Goal: Task Accomplishment & Management: Complete application form

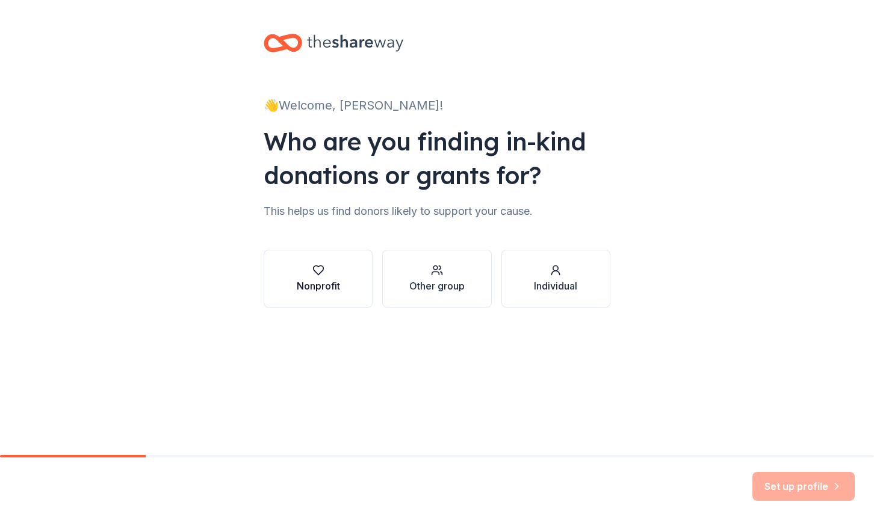
click at [320, 271] on icon "button" at bounding box center [318, 270] width 12 height 12
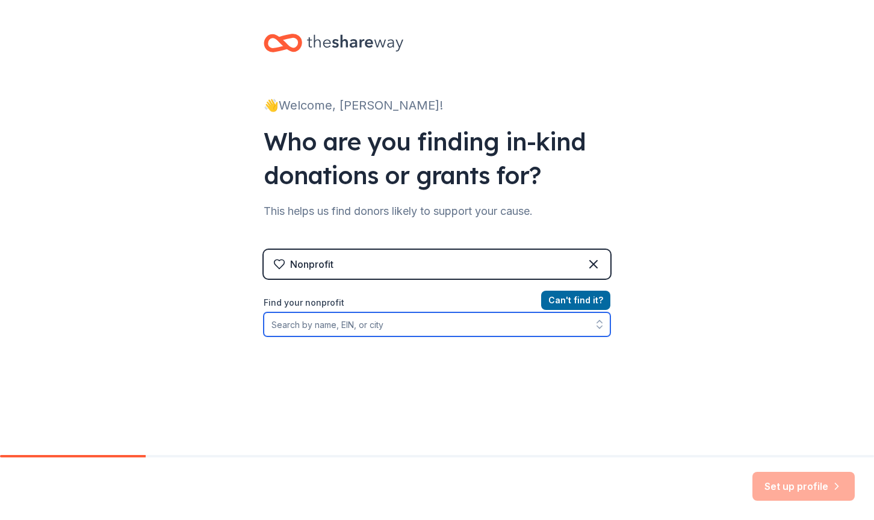
click at [332, 321] on input "Find your nonprofit" at bounding box center [437, 324] width 347 height 24
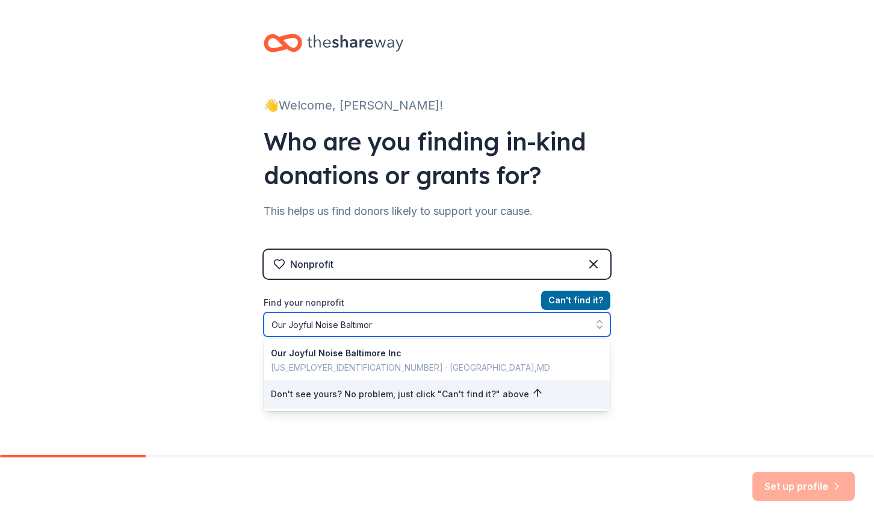
type input "Our Joyful Noise Baltimore"
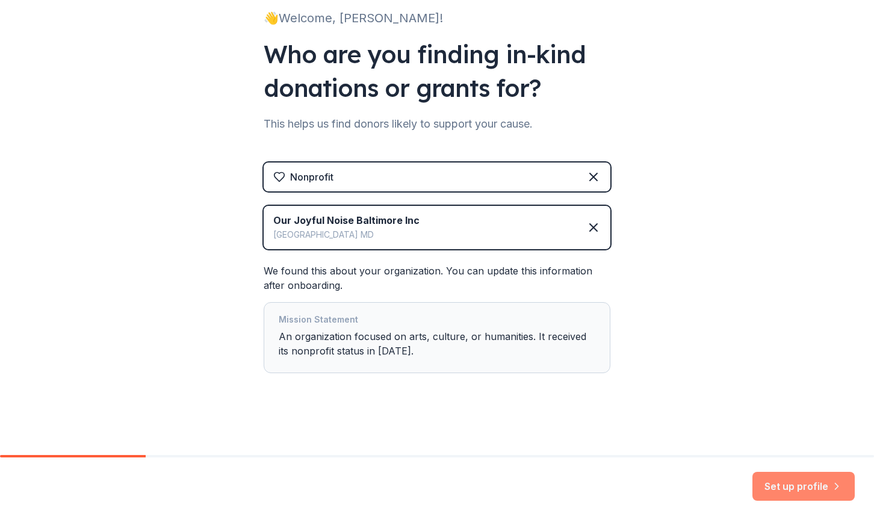
click at [774, 481] on button "Set up profile" at bounding box center [803, 486] width 102 height 29
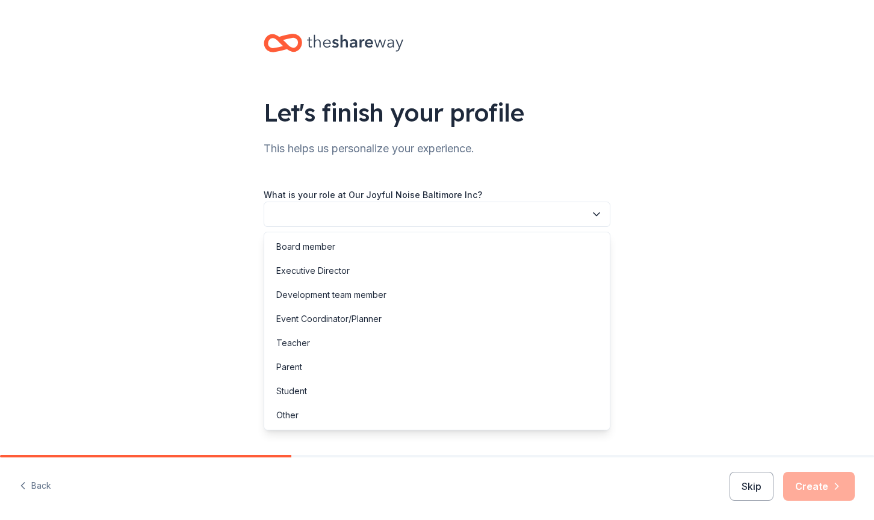
click at [296, 212] on button "button" at bounding box center [437, 214] width 347 height 25
click at [303, 268] on div "Executive Director" at bounding box center [312, 271] width 73 height 14
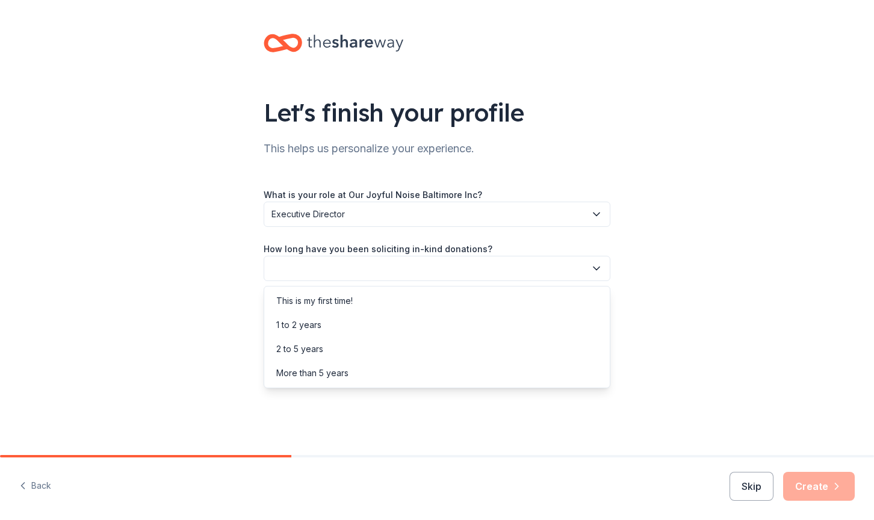
click at [327, 274] on button "button" at bounding box center [437, 268] width 347 height 25
click at [312, 322] on div "1 to 2 years" at bounding box center [298, 325] width 45 height 14
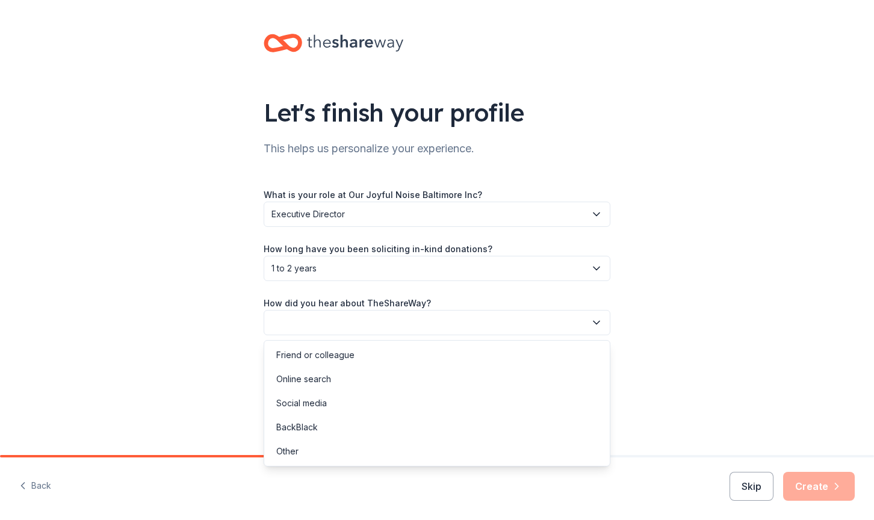
click at [316, 321] on button "button" at bounding box center [437, 322] width 347 height 25
click at [310, 382] on div "Online search" at bounding box center [303, 379] width 55 height 14
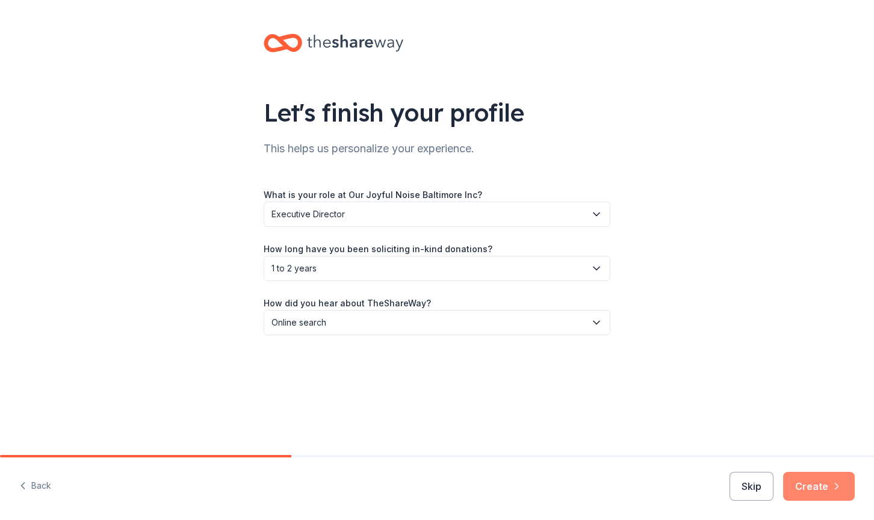
click at [801, 481] on button "Create" at bounding box center [819, 486] width 72 height 29
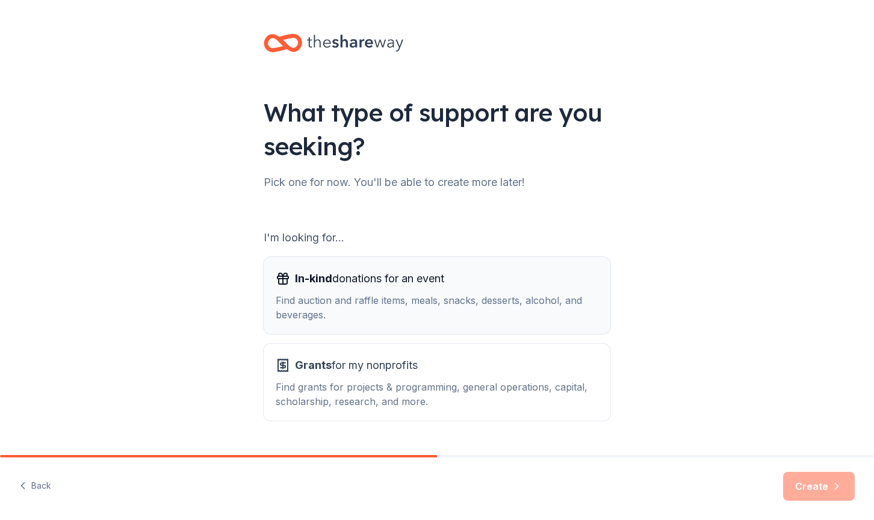
click at [452, 300] on div "Find auction and raffle items, meals, snacks, desserts, alcohol, and beverages." at bounding box center [437, 307] width 322 height 29
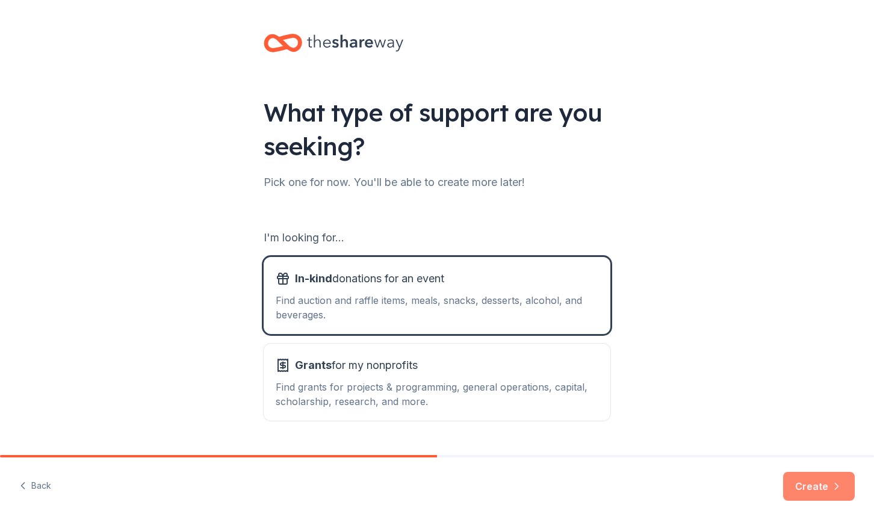
click at [818, 478] on button "Create" at bounding box center [819, 486] width 72 height 29
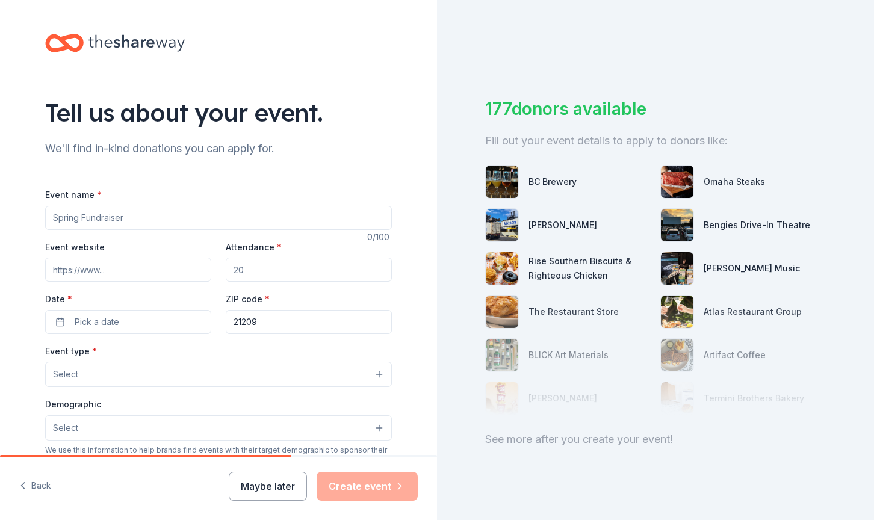
paste input "Our Joyful Noise Baltimore Interest Raising Event/Fundraiser"
type input "Our Joyful Noise Baltimore Interest Raising Event/Fundraiser"
click at [117, 268] on input "Event website" at bounding box center [128, 270] width 166 height 24
paste input "http://ourjoyfulnoisebaltimore.org"
type input "http://ourjoyfulnoisebaltimore.org"
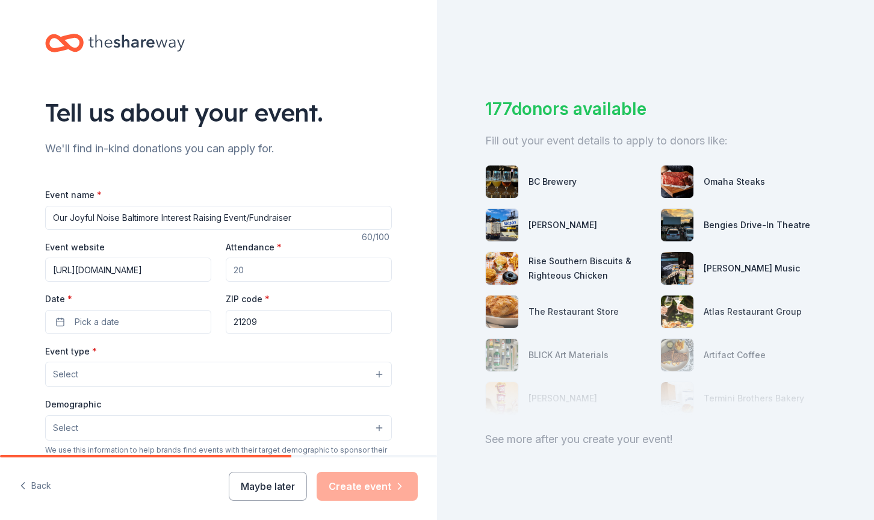
drag, startPoint x: 244, startPoint y: 270, endPoint x: 235, endPoint y: 270, distance: 9.6
click at [235, 270] on input "Attendance *" at bounding box center [309, 270] width 166 height 24
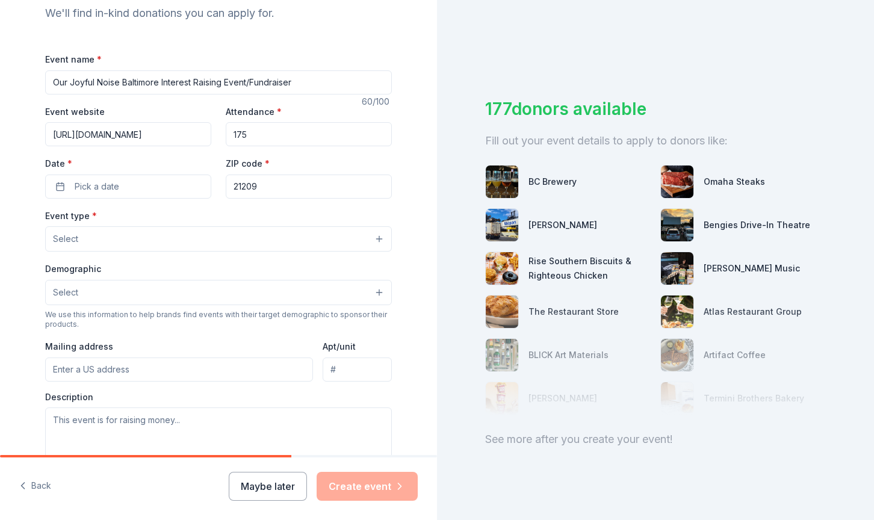
scroll to position [164, 0]
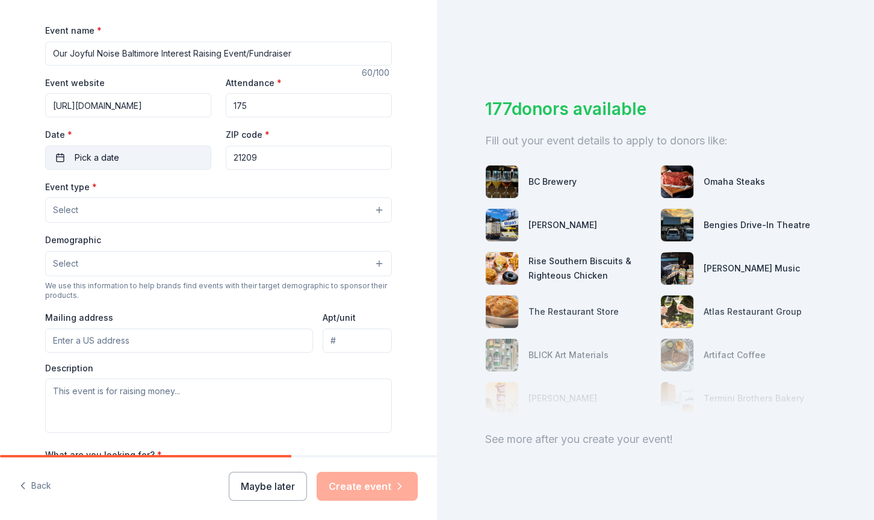
type input "175"
click at [99, 157] on span "Pick a date" at bounding box center [97, 157] width 45 height 14
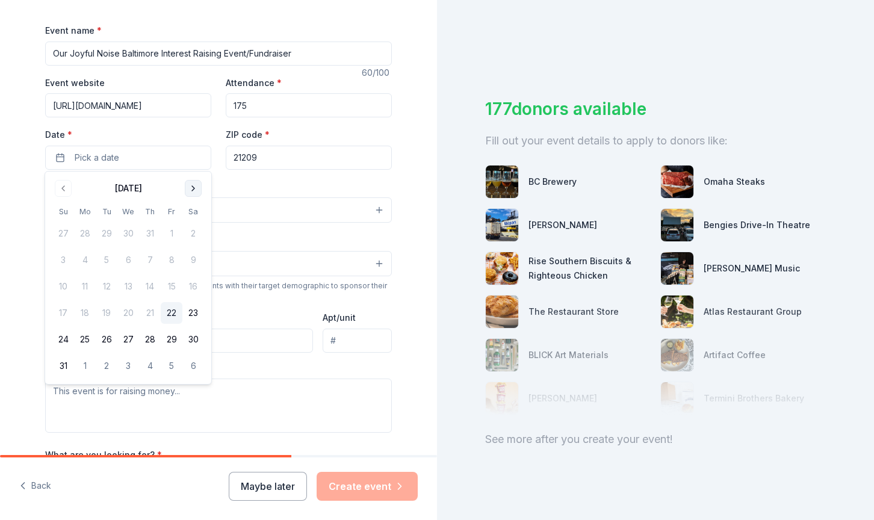
click at [191, 185] on button "Go to next month" at bounding box center [193, 188] width 17 height 17
click at [126, 312] on button "19" at bounding box center [128, 313] width 22 height 22
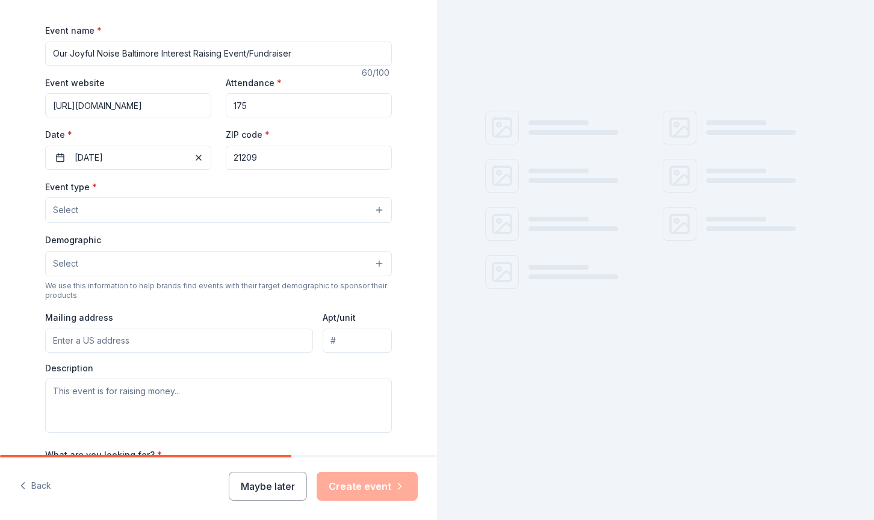
click at [238, 180] on div "Event type * Select" at bounding box center [218, 201] width 347 height 44
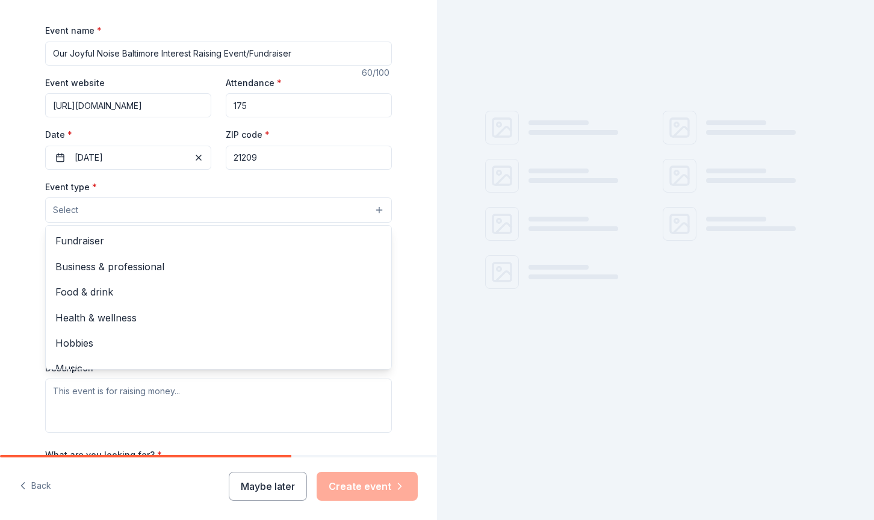
click at [217, 212] on button "Select" at bounding box center [218, 209] width 347 height 25
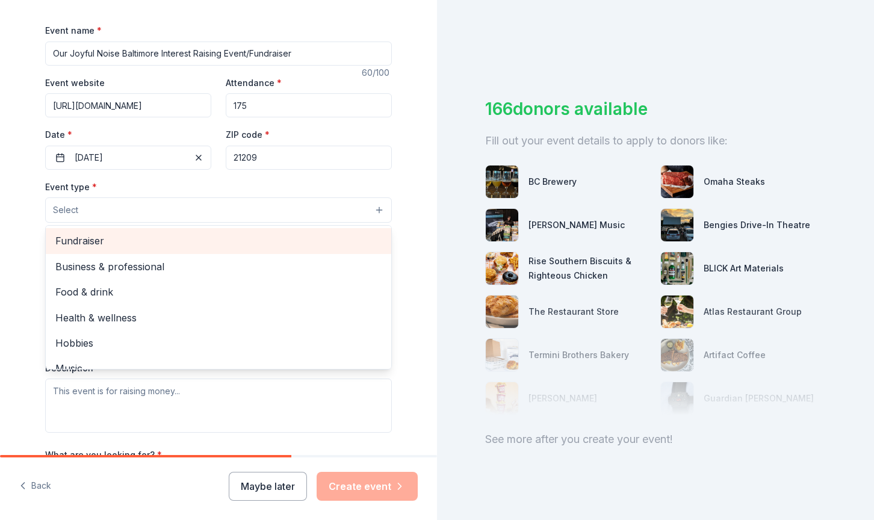
click at [91, 235] on span "Fundraiser" at bounding box center [218, 241] width 326 height 16
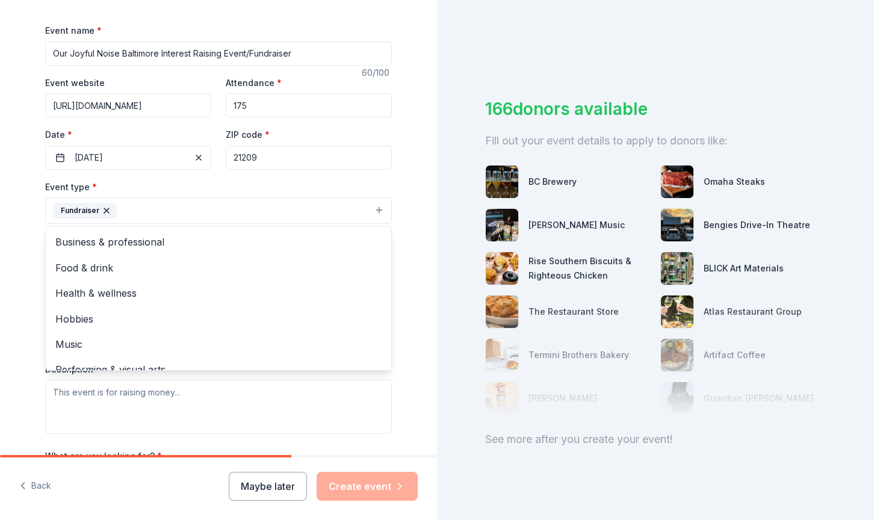
click at [419, 238] on div "Tell us about your event. We'll find in-kind donations you can apply for. Event…" at bounding box center [218, 237] width 437 height 802
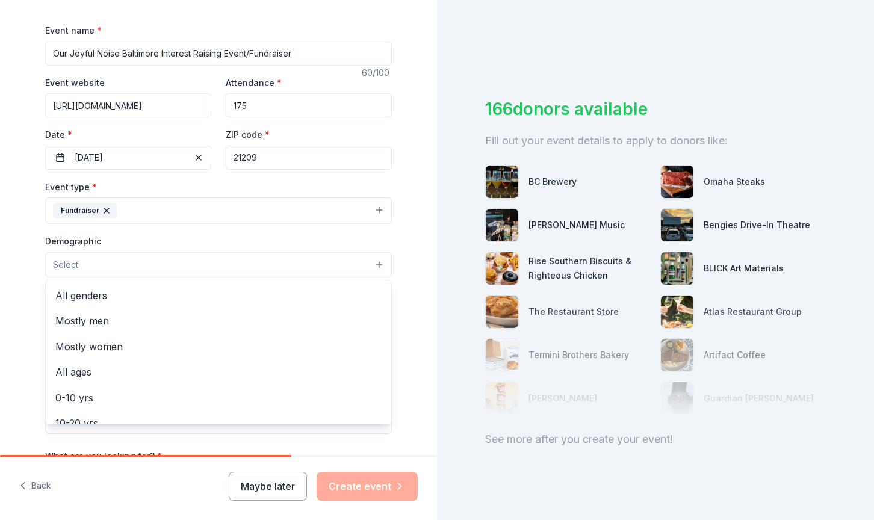
click at [109, 256] on button "Select" at bounding box center [218, 264] width 347 height 25
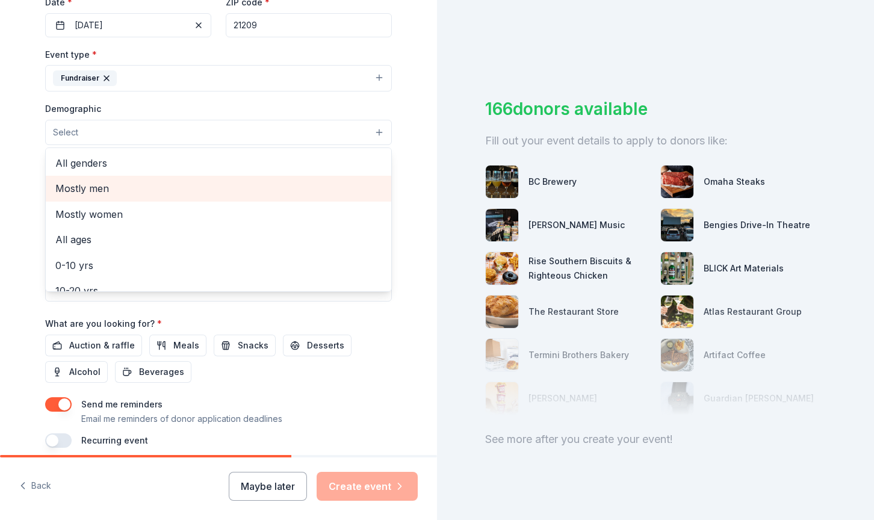
scroll to position [0, 0]
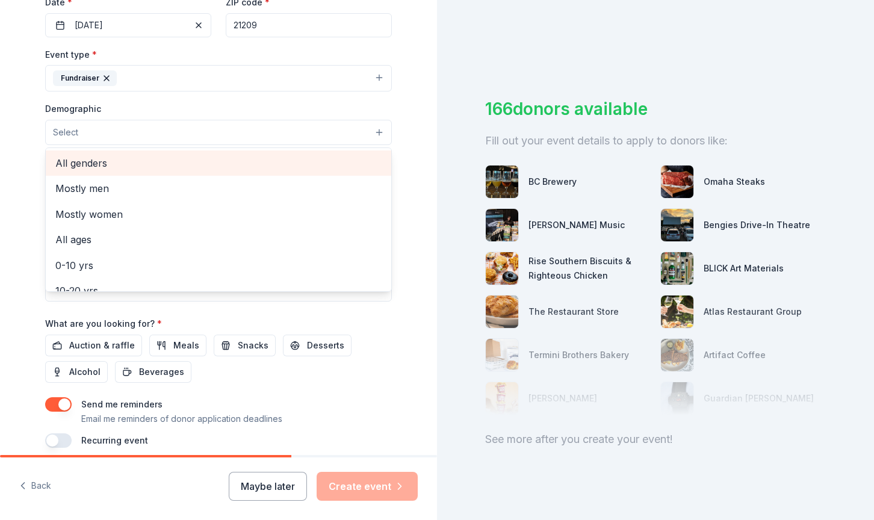
click at [102, 162] on span "All genders" at bounding box center [218, 163] width 326 height 16
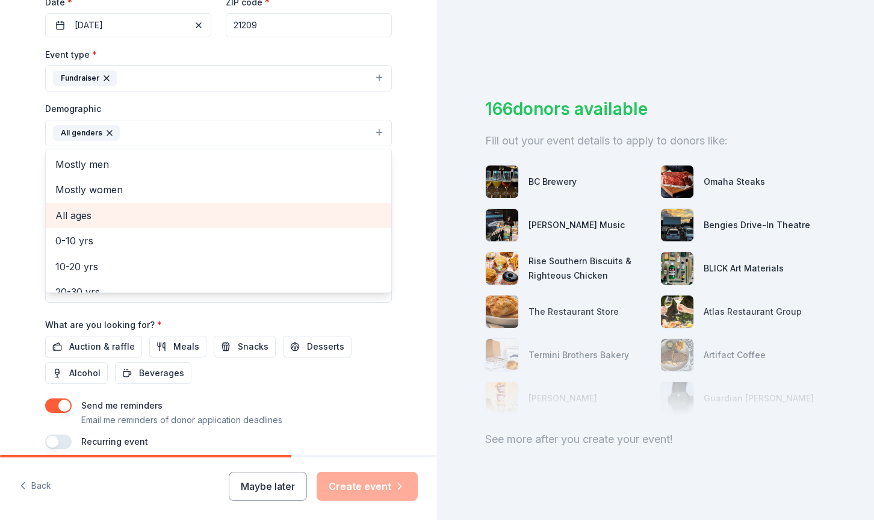
click at [84, 211] on span "All ages" at bounding box center [218, 216] width 326 height 16
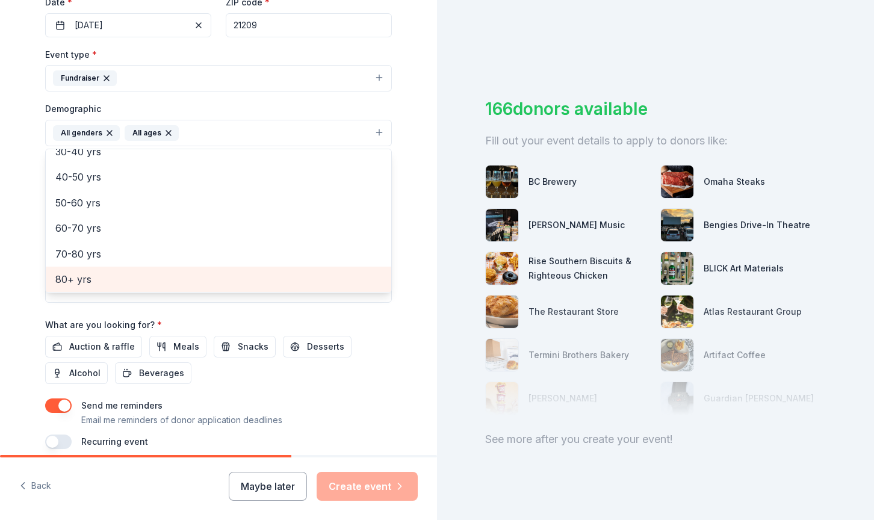
scroll to position [140, 0]
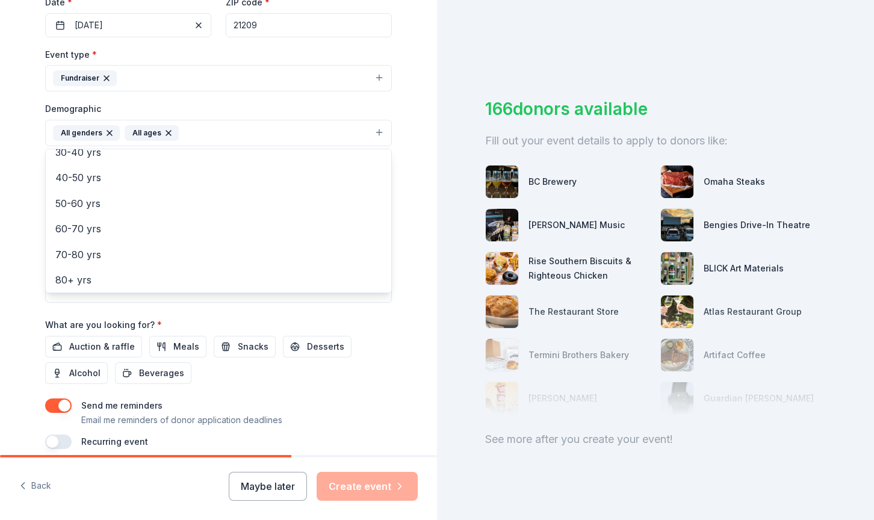
click at [166, 316] on div "Event name * Our Joyful Noise Baltimore Interest Raising Event/Fundraiser 60 /1…" at bounding box center [218, 170] width 347 height 558
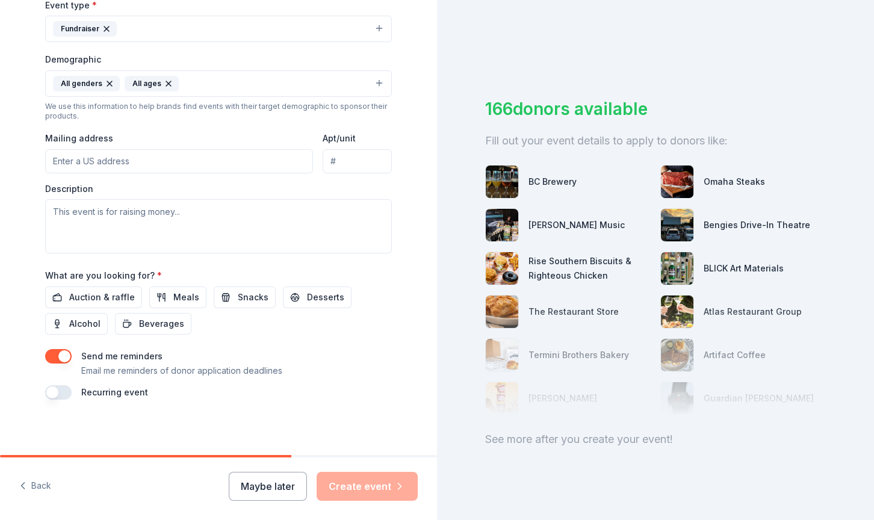
scroll to position [345, 0]
click at [307, 294] on span "Desserts" at bounding box center [325, 298] width 37 height 14
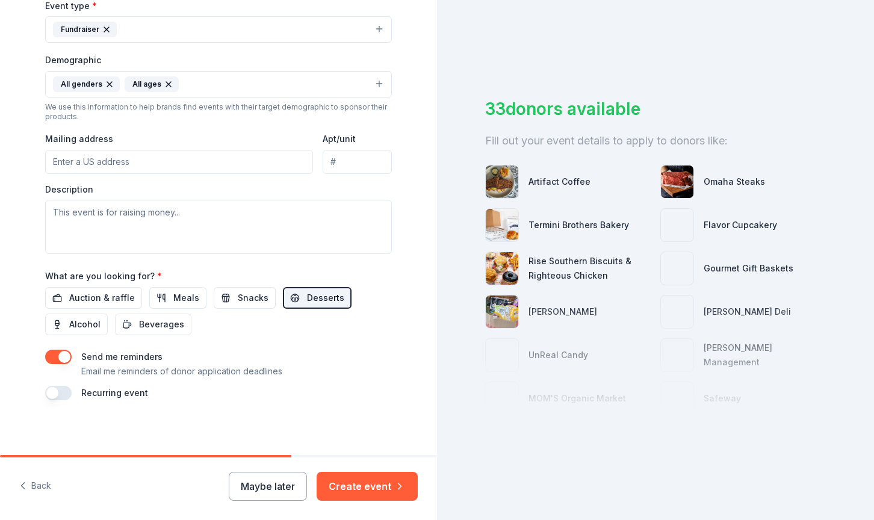
scroll to position [0, 0]
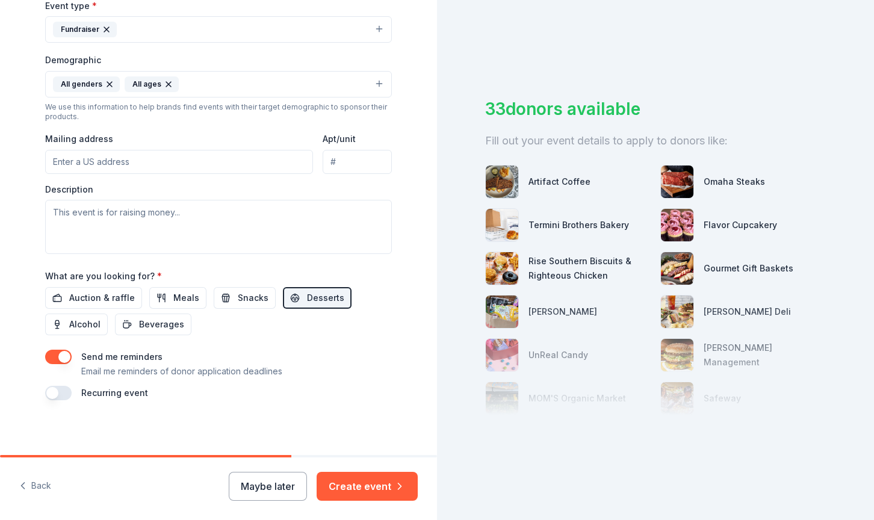
click at [57, 351] on button "button" at bounding box center [58, 357] width 26 height 14
click at [360, 484] on button "Create event" at bounding box center [366, 486] width 101 height 29
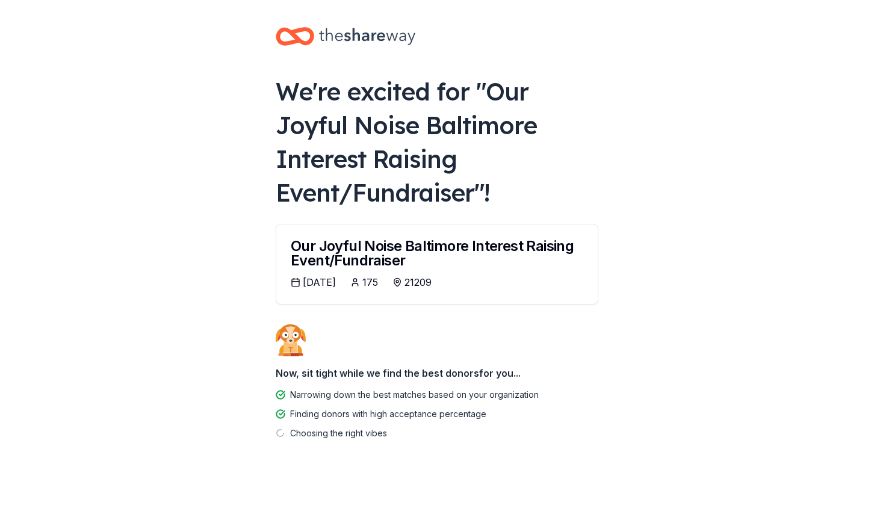
scroll to position [2, 0]
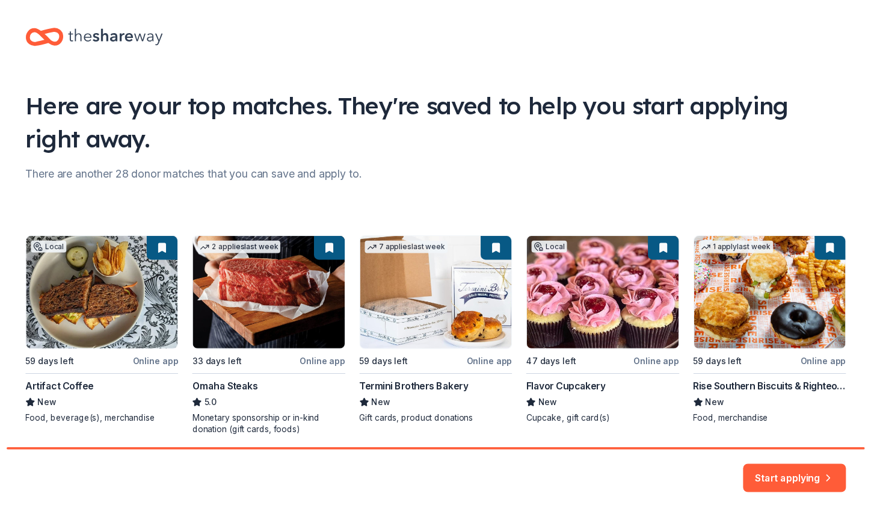
scroll to position [4, 0]
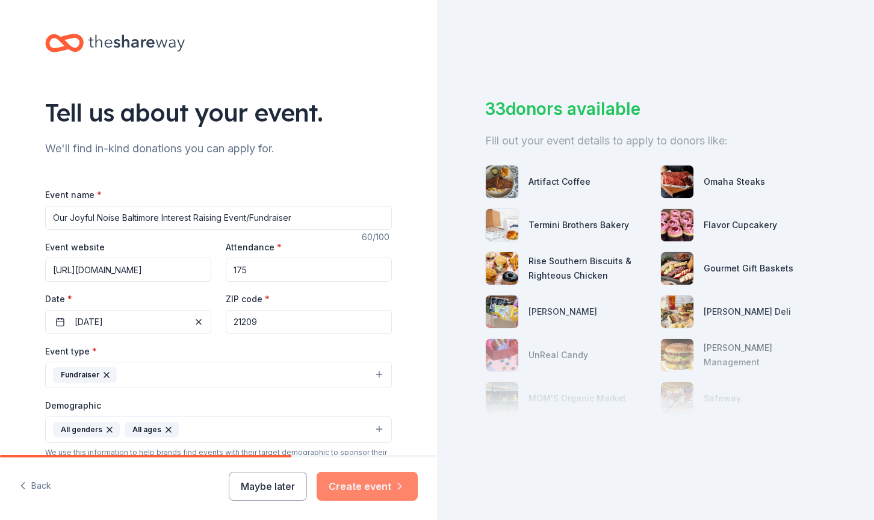
click at [358, 483] on button "Create event" at bounding box center [366, 486] width 101 height 29
click at [516, 485] on div "33 donors available Fill out your event details to apply to donors like: Artifa…" at bounding box center [655, 260] width 437 height 520
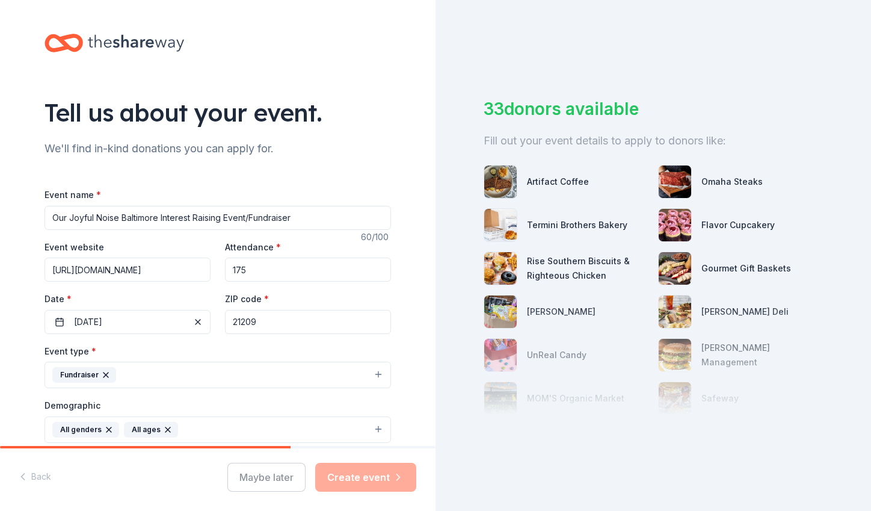
click at [824, 487] on div "33 donors available Fill out your event details to apply to donors like: Artifa…" at bounding box center [654, 255] width 436 height 511
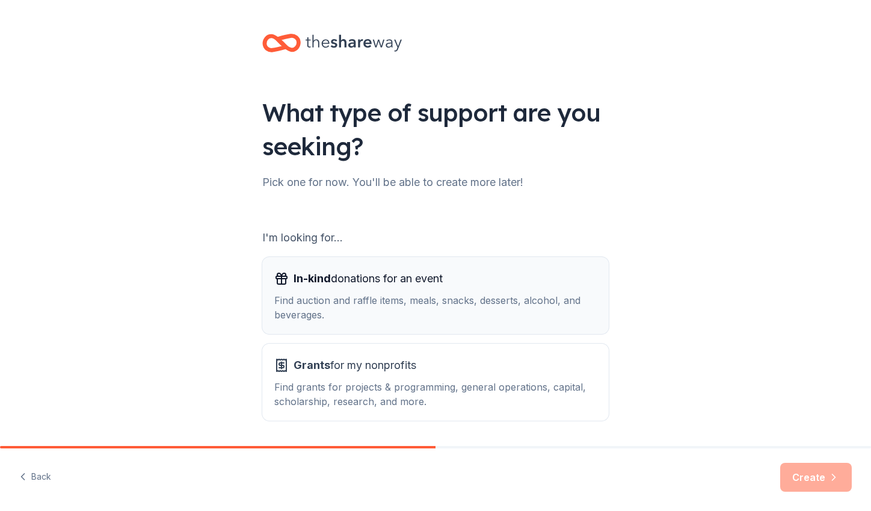
click at [332, 313] on div "Find auction and raffle items, meals, snacks, desserts, alcohol, and beverages." at bounding box center [435, 307] width 322 height 29
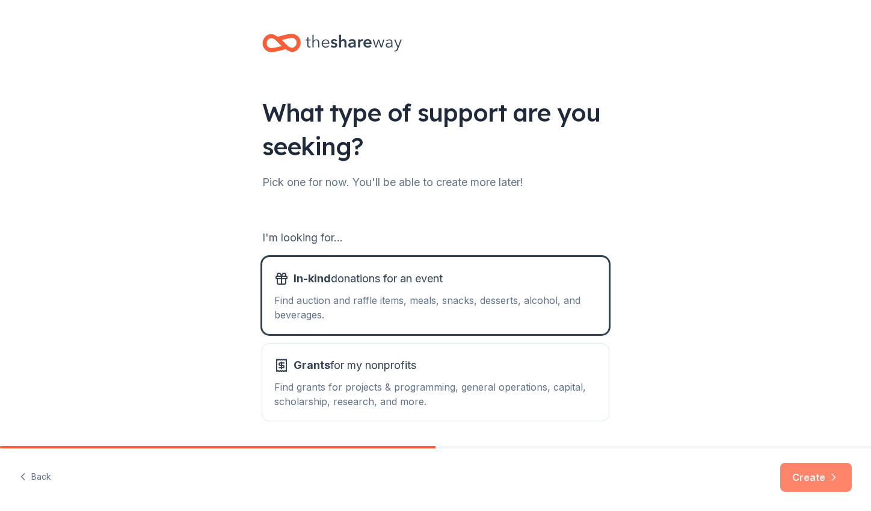
click at [809, 475] on button "Create" at bounding box center [816, 477] width 72 height 29
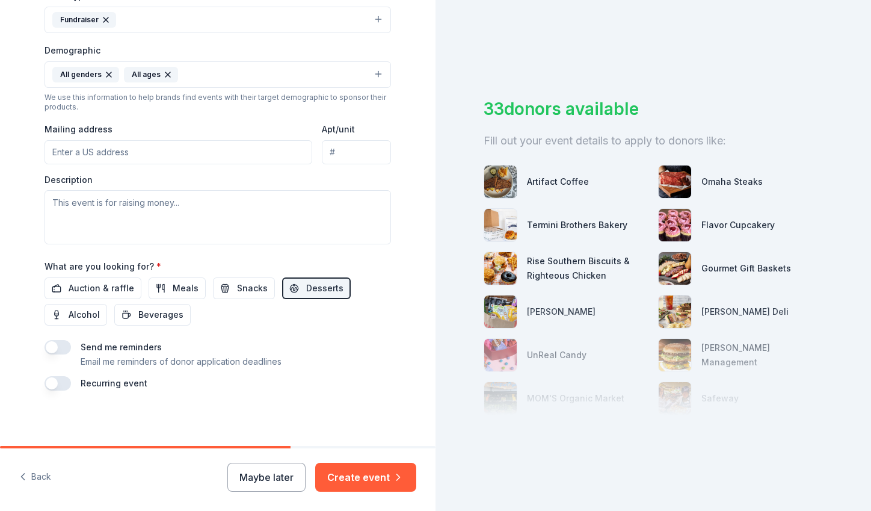
scroll to position [354, 0]
click at [227, 284] on button "Snacks" at bounding box center [244, 289] width 62 height 22
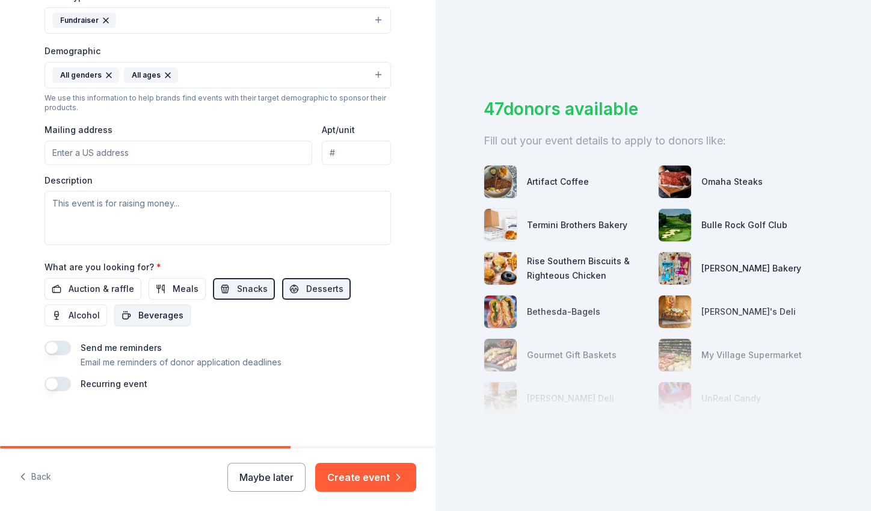
click at [151, 312] on span "Beverages" at bounding box center [160, 315] width 45 height 14
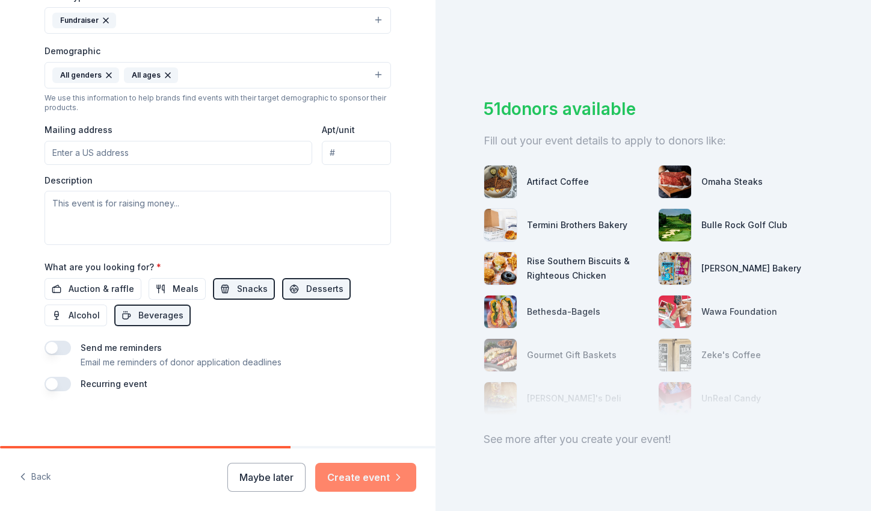
click at [342, 475] on button "Create event" at bounding box center [365, 477] width 101 height 29
click at [108, 154] on input "2701 West Belvedere Avenue, Baltimore, MD, 21215" at bounding box center [179, 153] width 268 height 24
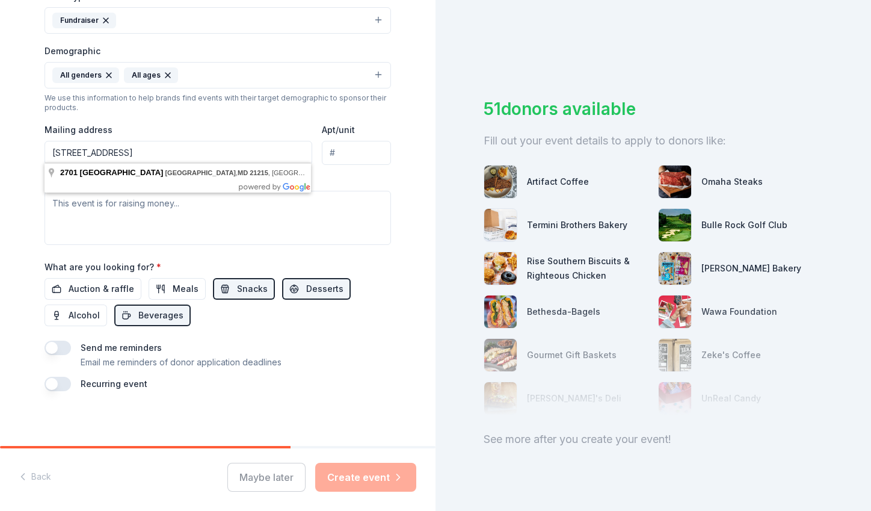
drag, startPoint x: 74, startPoint y: 150, endPoint x: 271, endPoint y: 153, distance: 197.4
click at [271, 153] on input "2701 West Belvedere Avenue, Baltimore, MD, 21215" at bounding box center [179, 153] width 268 height 24
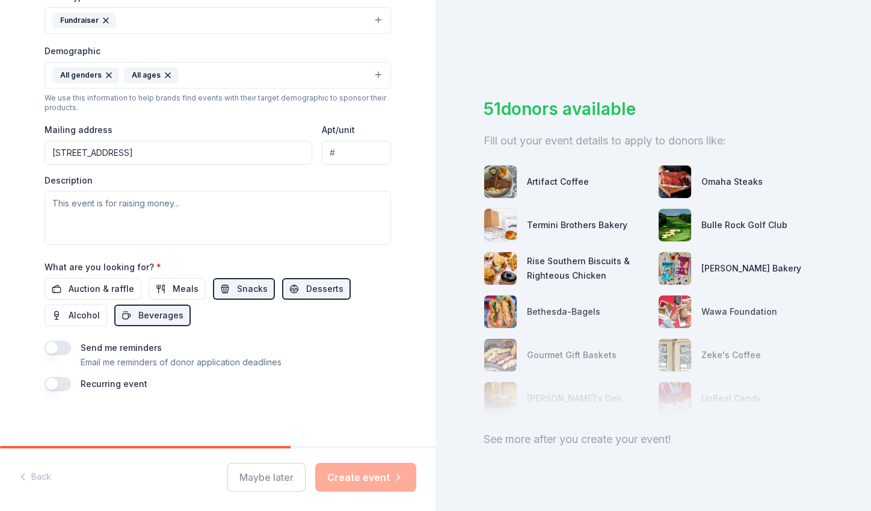
type input "2701 Quarry Heights Way, Baltimore, MD, 21209"
click at [156, 200] on textarea at bounding box center [218, 218] width 347 height 54
paste textarea "Our Joyful Noise Baltimore brings live, professional music to our underserved a…"
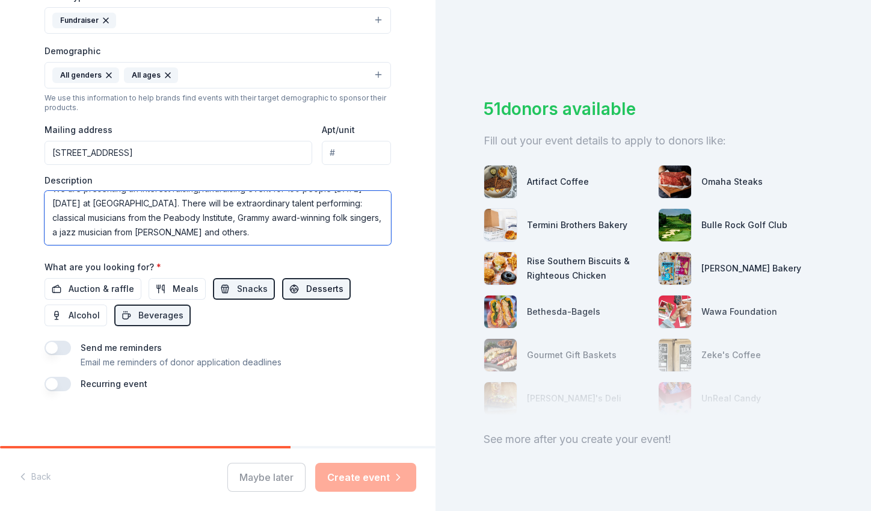
scroll to position [116, 0]
type textarea "Our Joyful Noise Baltimore brings live, professional music to our underserved a…"
click at [300, 315] on div "Auction & raffle Meals Snacks Desserts Alcohol Beverages" at bounding box center [218, 302] width 347 height 48
click at [226, 307] on div "Auction & raffle Meals Snacks Desserts Alcohol Beverages" at bounding box center [218, 302] width 347 height 48
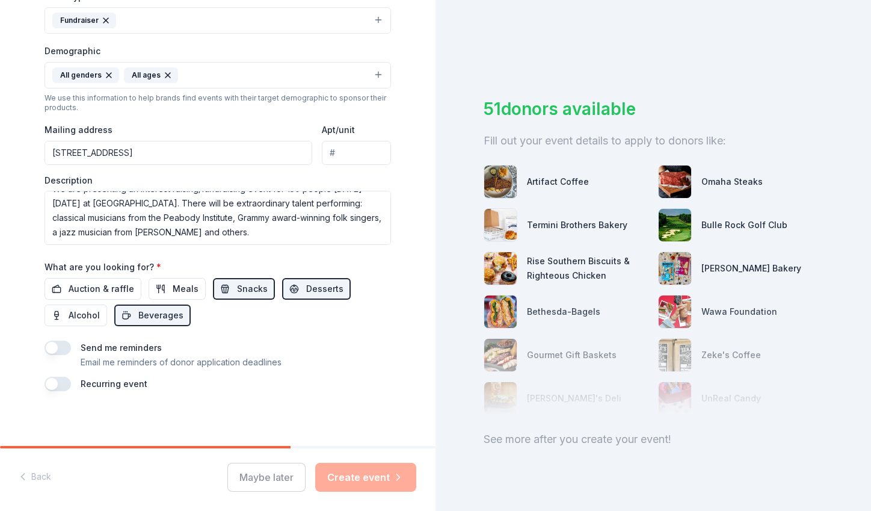
click at [360, 480] on div "Maybe later Create event" at bounding box center [321, 477] width 189 height 29
click at [367, 384] on div "Recurring event" at bounding box center [218, 384] width 347 height 14
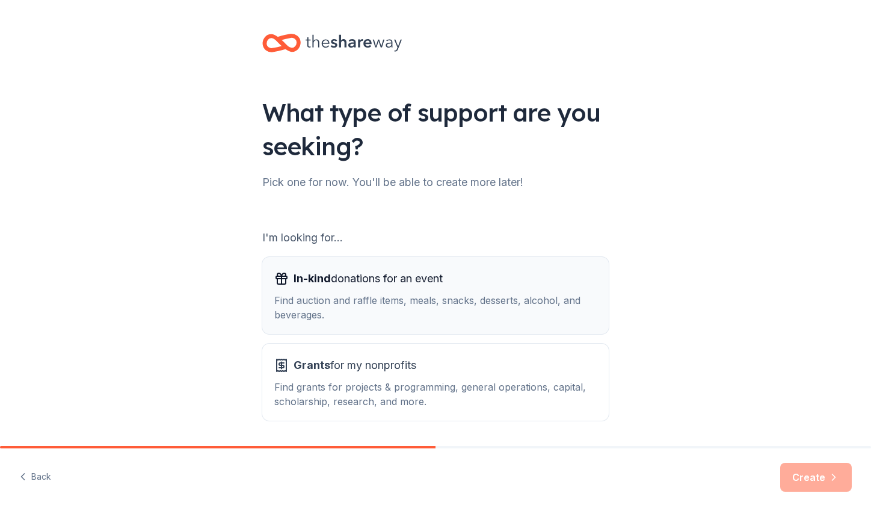
click at [324, 294] on div "Find auction and raffle items, meals, snacks, desserts, alcohol, and beverages." at bounding box center [435, 307] width 322 height 29
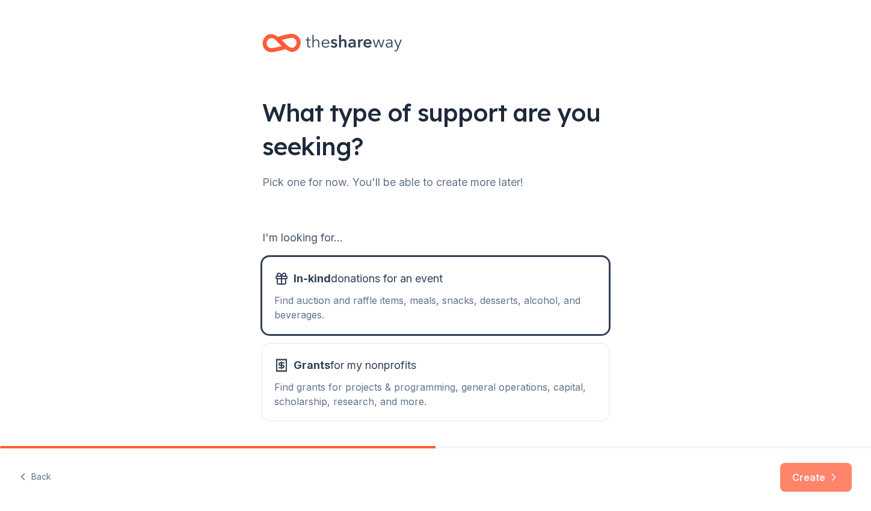
click at [805, 473] on button "Create" at bounding box center [816, 477] width 72 height 29
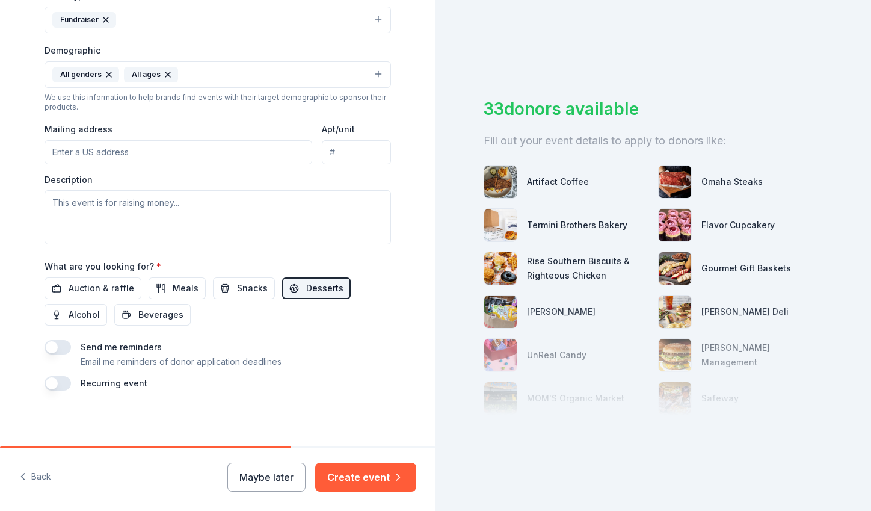
scroll to position [354, 0]
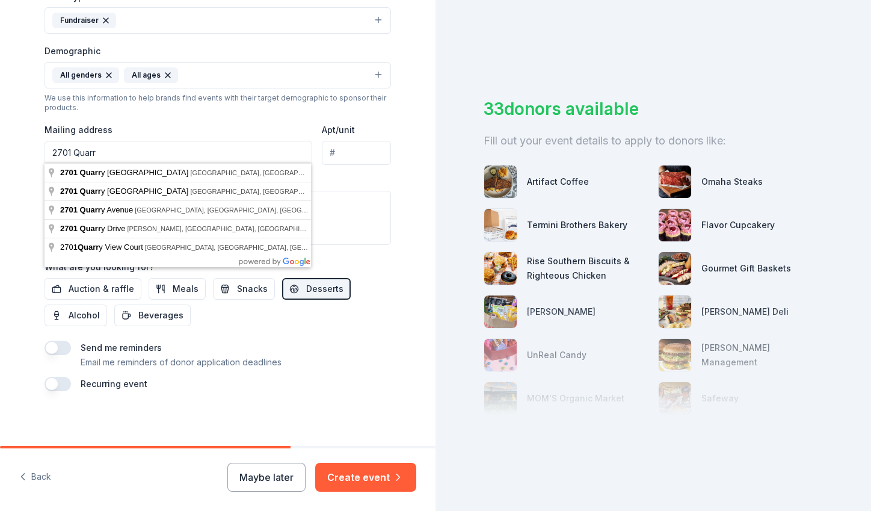
type input "2701 Quarry"
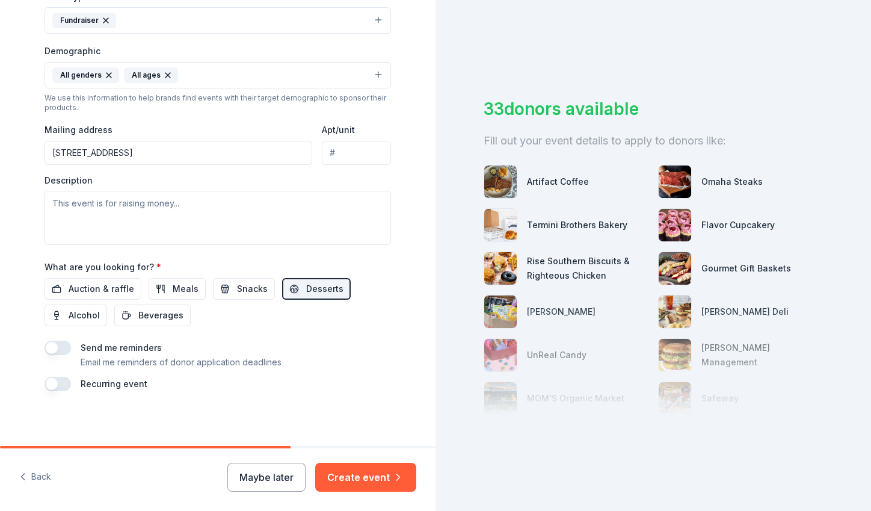
type input "2701 Quarry Heights Way, Baltimore, MD, 21209"
click at [121, 203] on textarea at bounding box center [218, 218] width 347 height 54
paste textarea "Our Joyful Noise Baltimore brings live, professional music to our underserved a…"
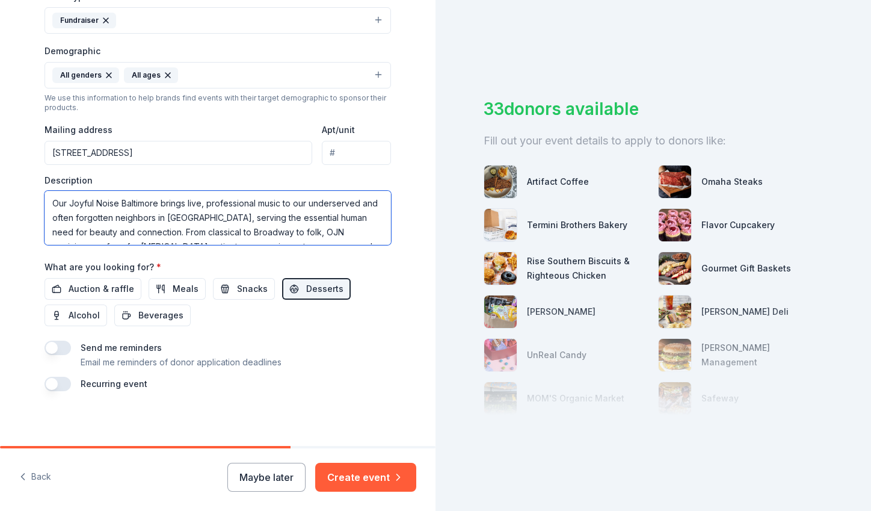
scroll to position [116, 0]
type textarea "Our Joyful Noise Baltimore brings live, professional music to our underserved a…"
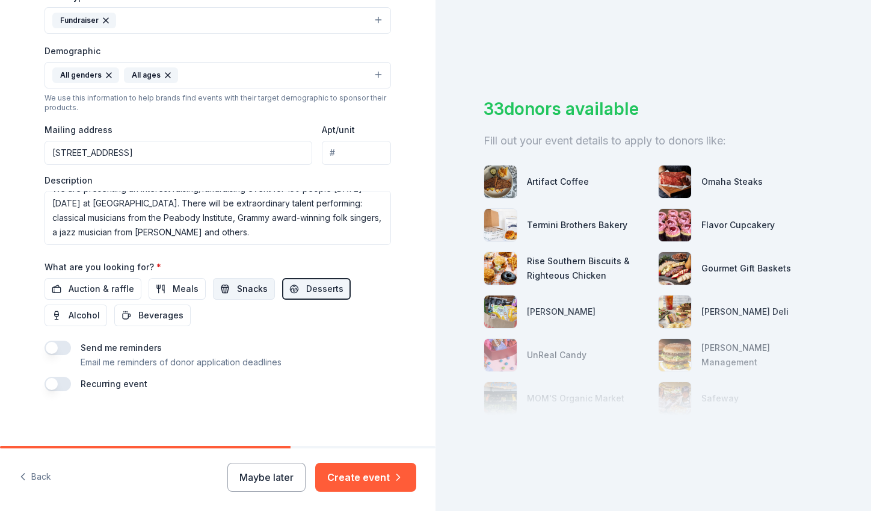
click at [237, 288] on span "Snacks" at bounding box center [252, 289] width 31 height 14
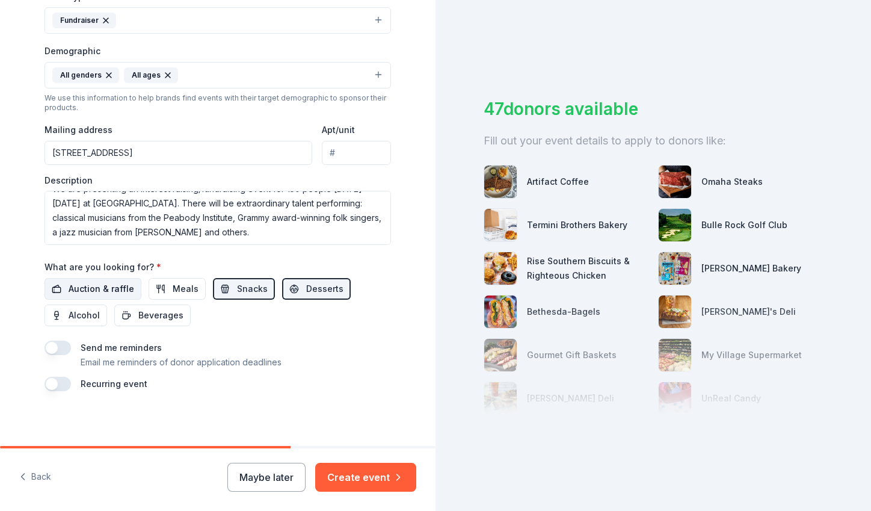
click at [85, 288] on span "Auction & raffle" at bounding box center [102, 289] width 66 height 14
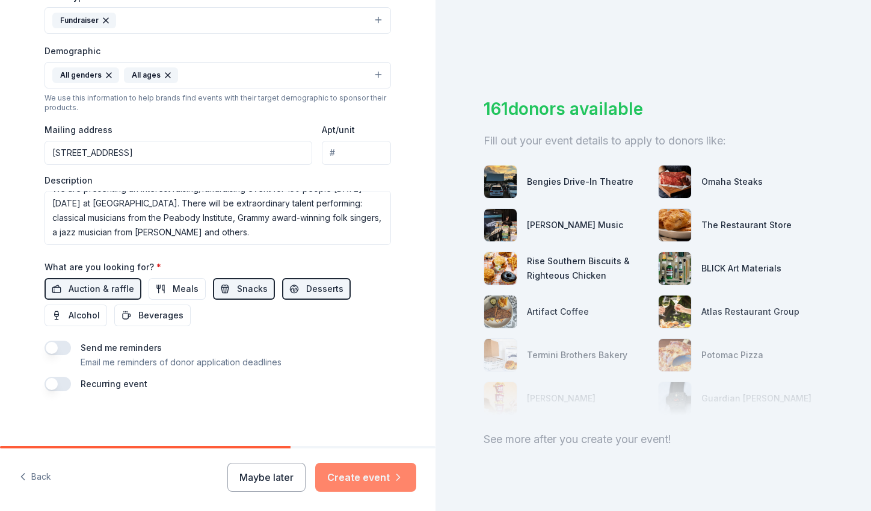
click at [353, 475] on button "Create event" at bounding box center [365, 477] width 101 height 29
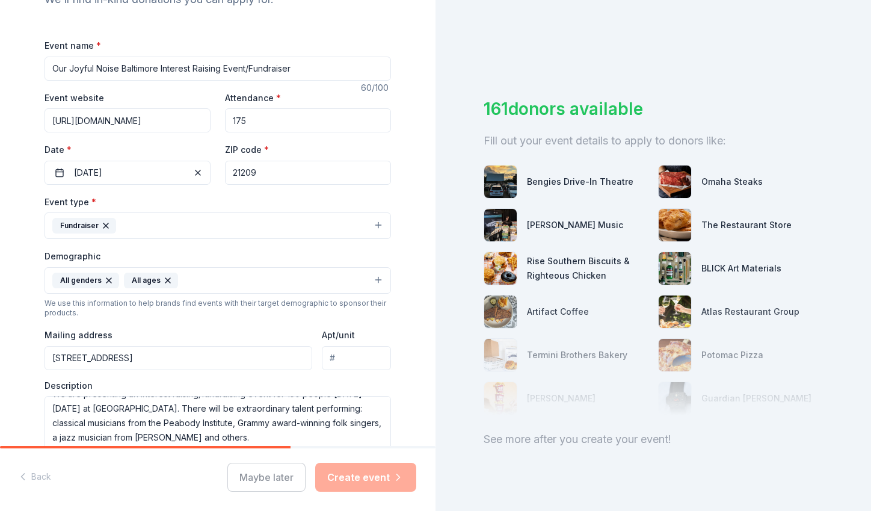
scroll to position [0, 0]
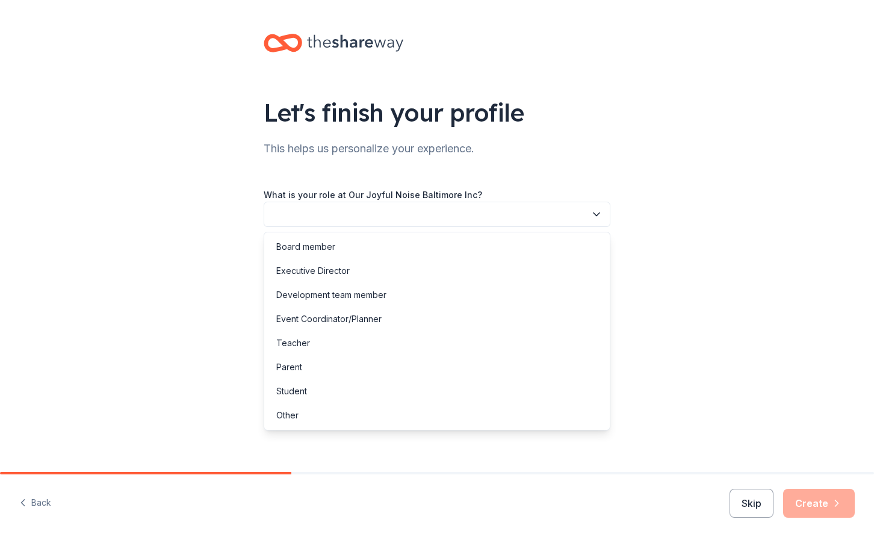
click at [295, 220] on button "button" at bounding box center [437, 214] width 347 height 25
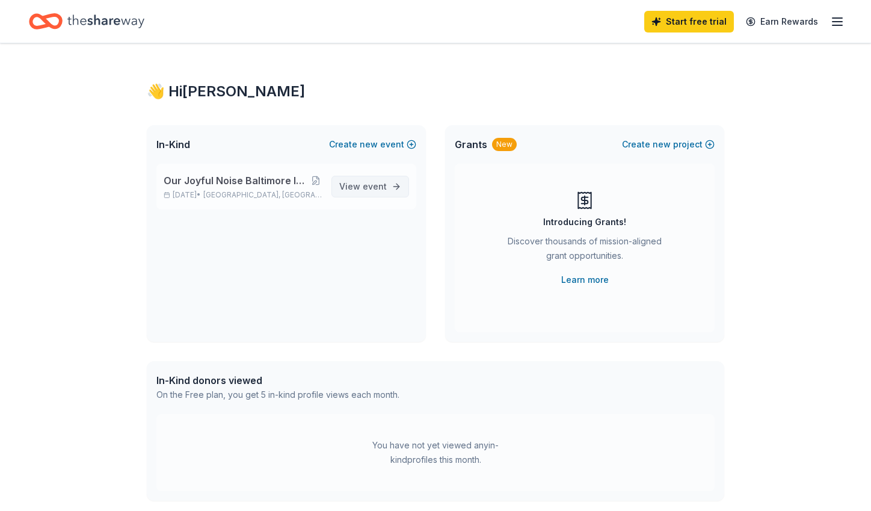
click at [363, 183] on span "View event" at bounding box center [363, 186] width 48 height 14
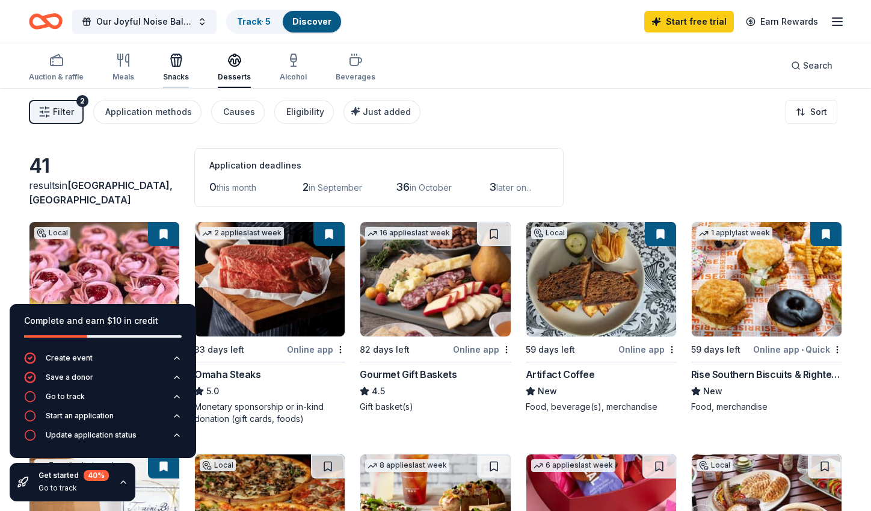
click at [174, 64] on icon "button" at bounding box center [176, 60] width 14 height 14
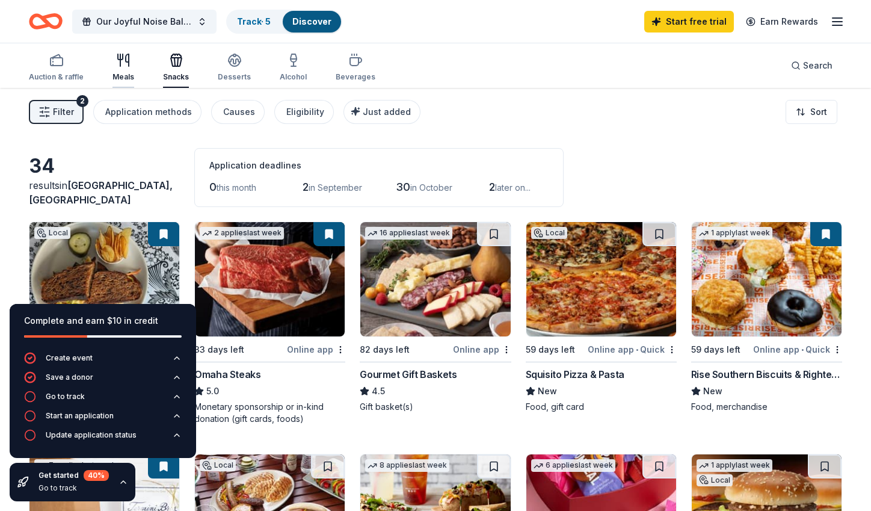
click at [122, 64] on icon "button" at bounding box center [123, 60] width 14 height 14
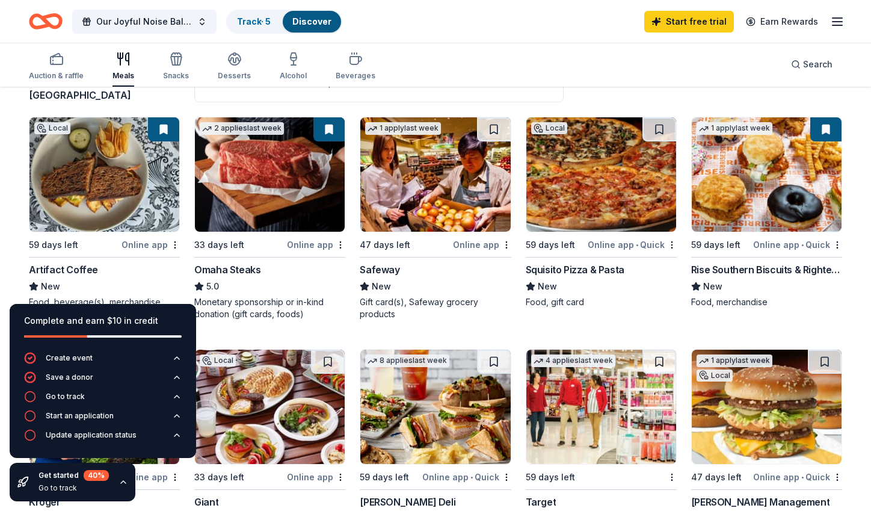
scroll to position [104, 0]
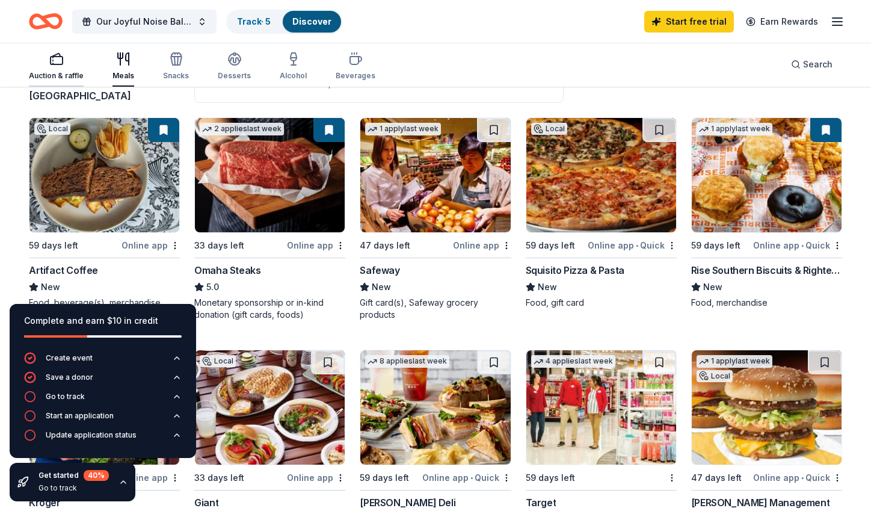
click at [54, 58] on icon "button" at bounding box center [56, 59] width 14 height 14
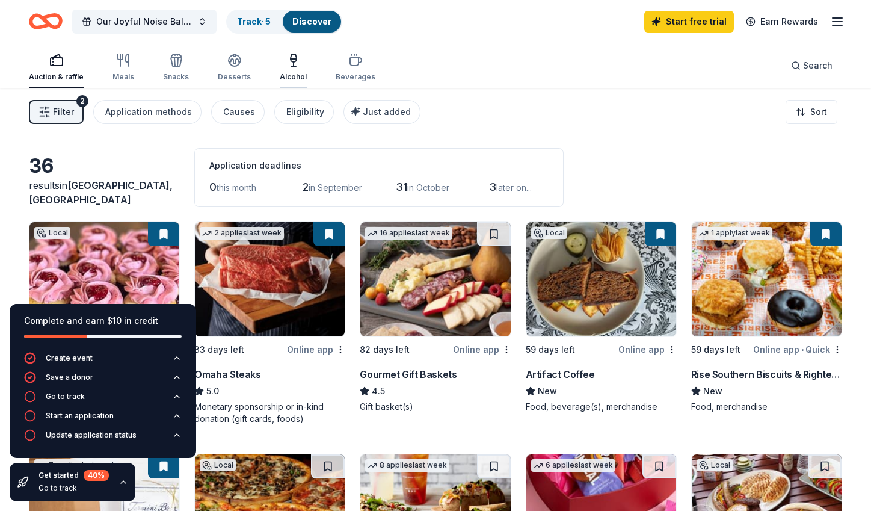
click at [291, 66] on icon "button" at bounding box center [293, 66] width 5 height 0
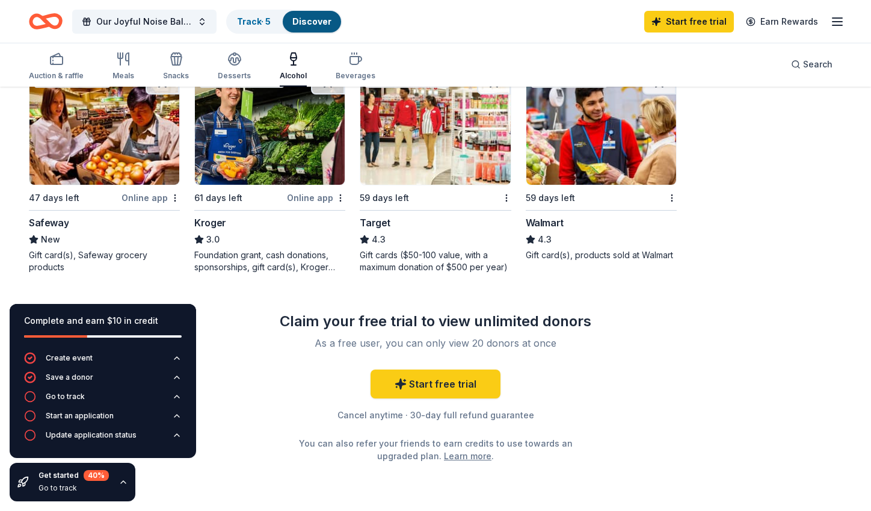
scroll to position [386, 0]
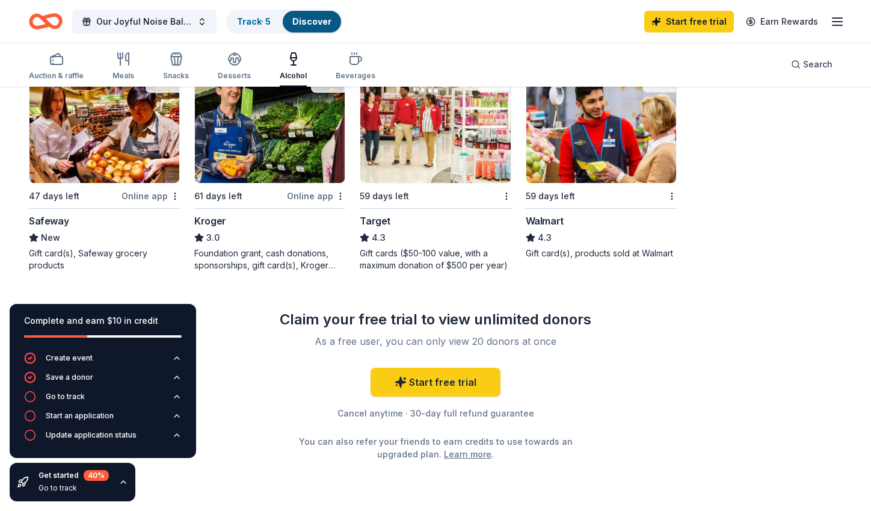
click at [375, 220] on div "Target" at bounding box center [375, 221] width 31 height 14
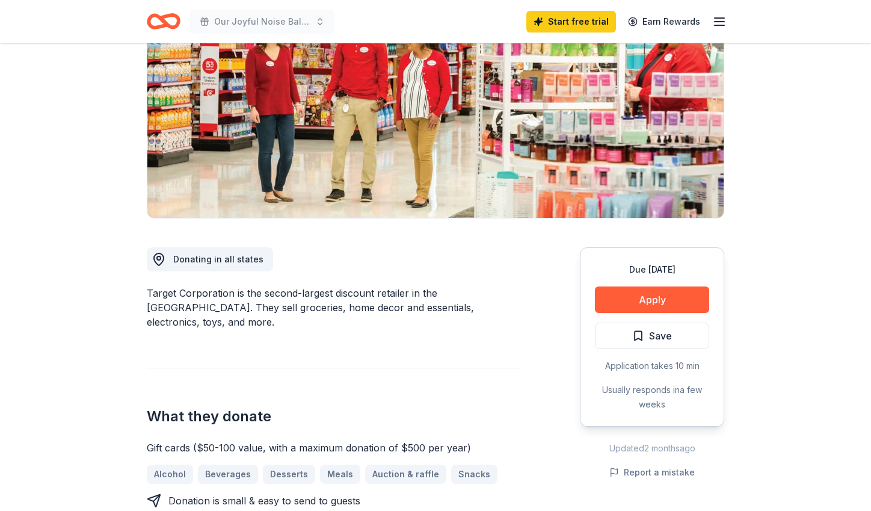
scroll to position [149, 0]
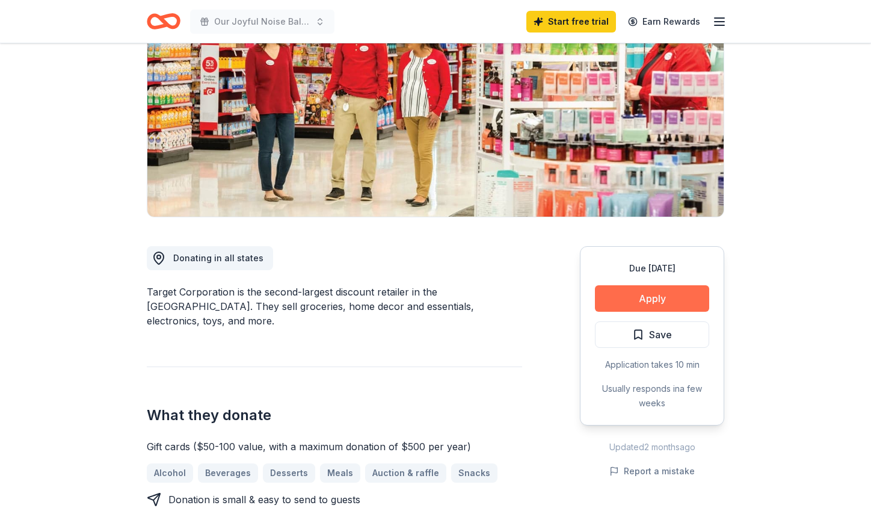
click at [647, 294] on button "Apply" at bounding box center [652, 298] width 114 height 26
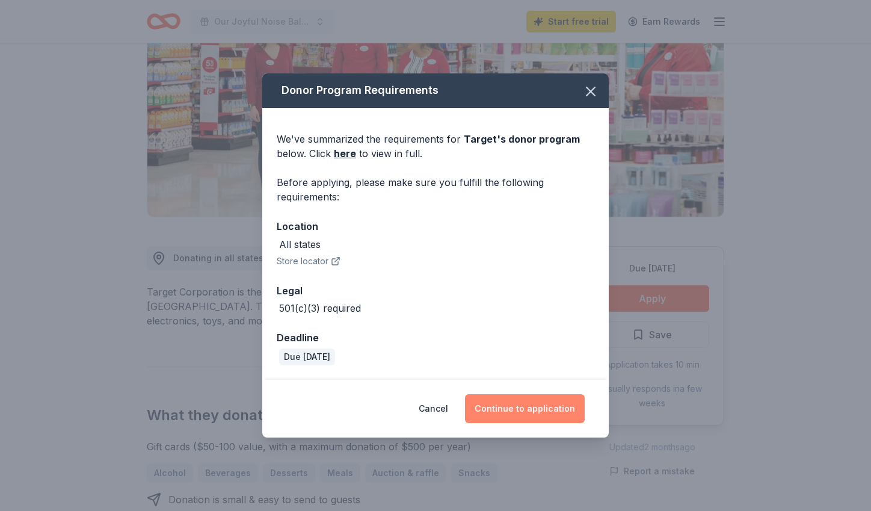
click at [508, 411] on button "Continue to application" at bounding box center [525, 408] width 120 height 29
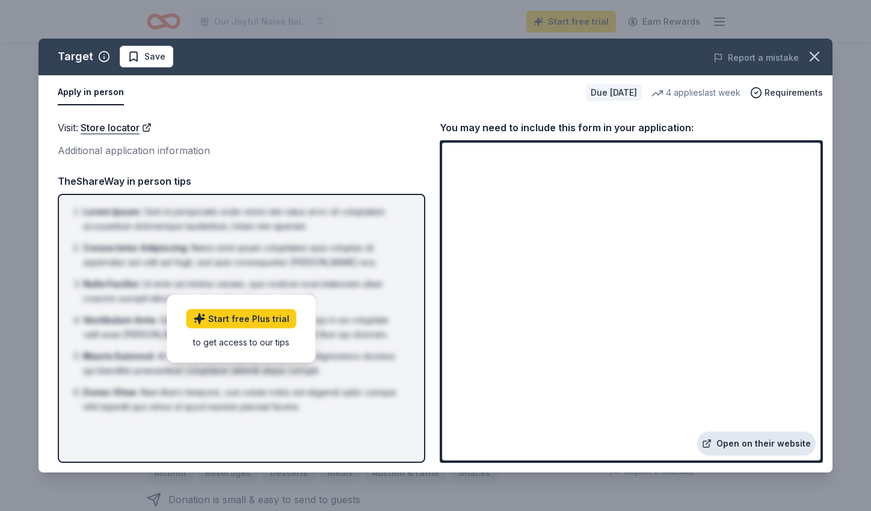
click at [732, 442] on link "Open on their website" at bounding box center [756, 443] width 119 height 24
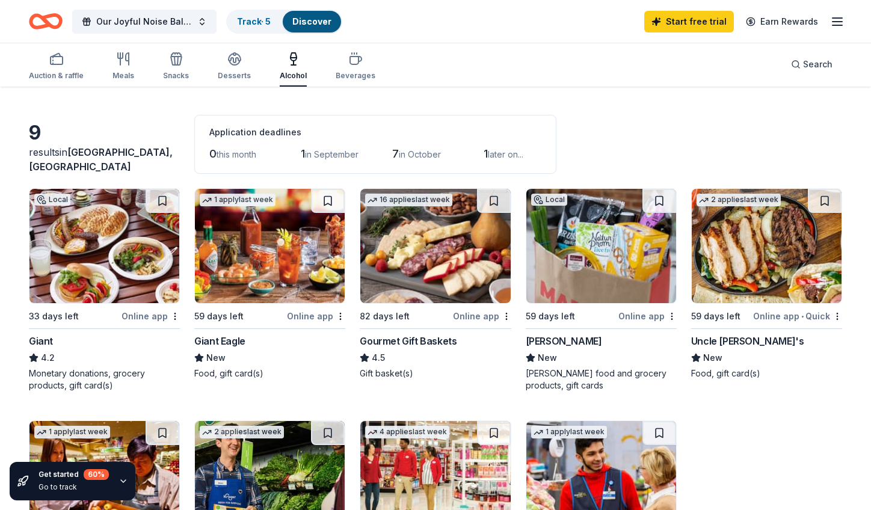
scroll to position [36, 0]
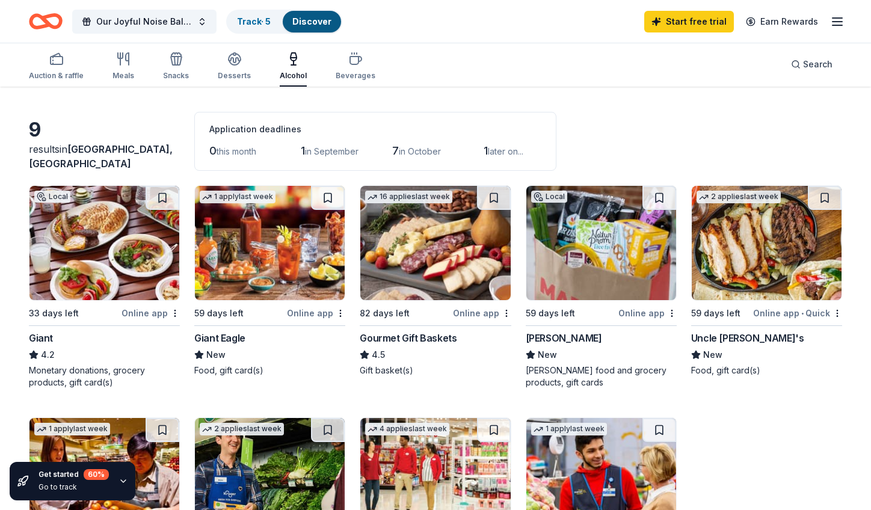
click at [140, 311] on div "Online app" at bounding box center [151, 313] width 58 height 15
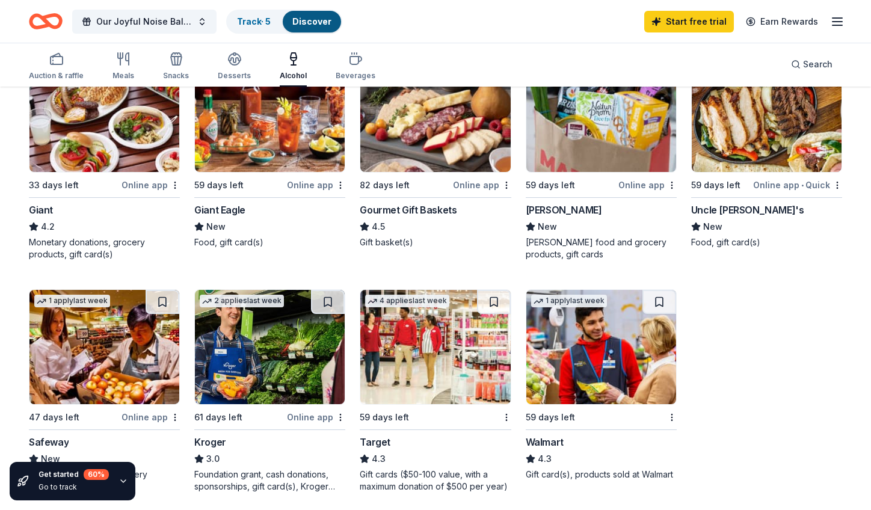
scroll to position [198, 0]
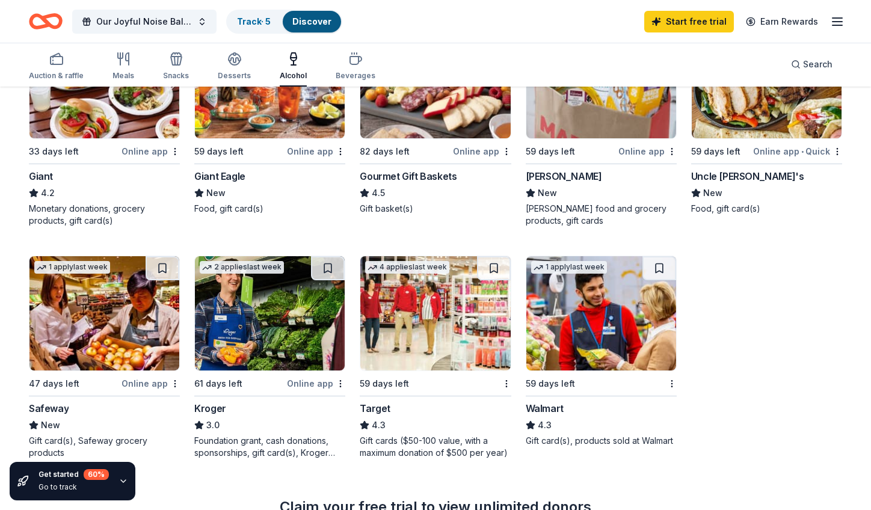
click at [392, 377] on div "59 days left" at bounding box center [384, 384] width 49 height 14
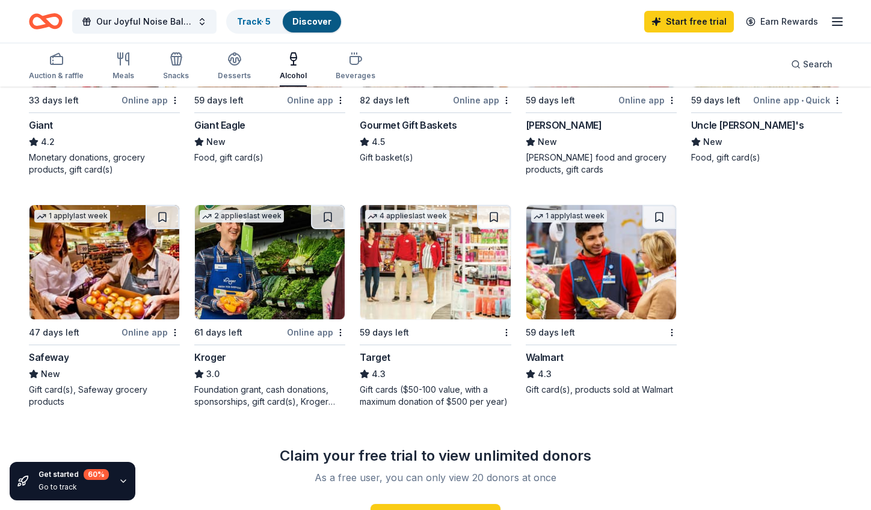
scroll to position [253, 0]
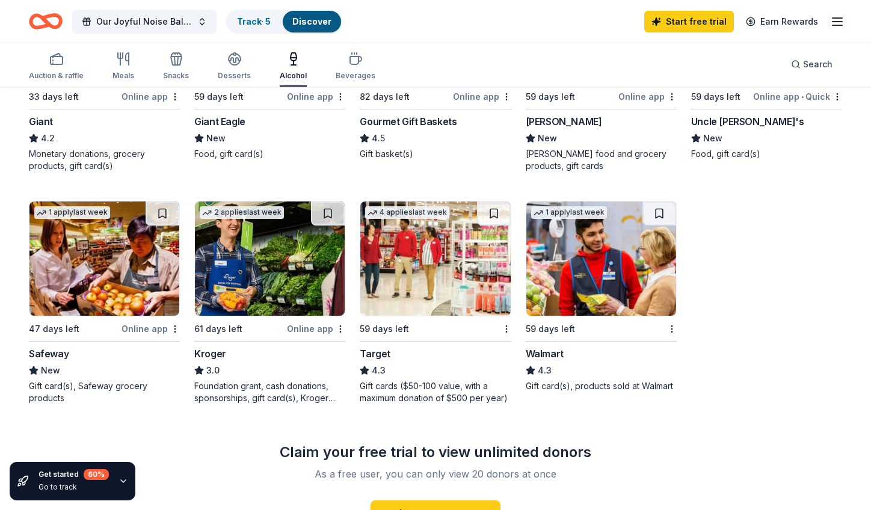
click at [148, 327] on div "Online app" at bounding box center [151, 328] width 58 height 15
click at [540, 353] on div "Walmart" at bounding box center [545, 354] width 38 height 14
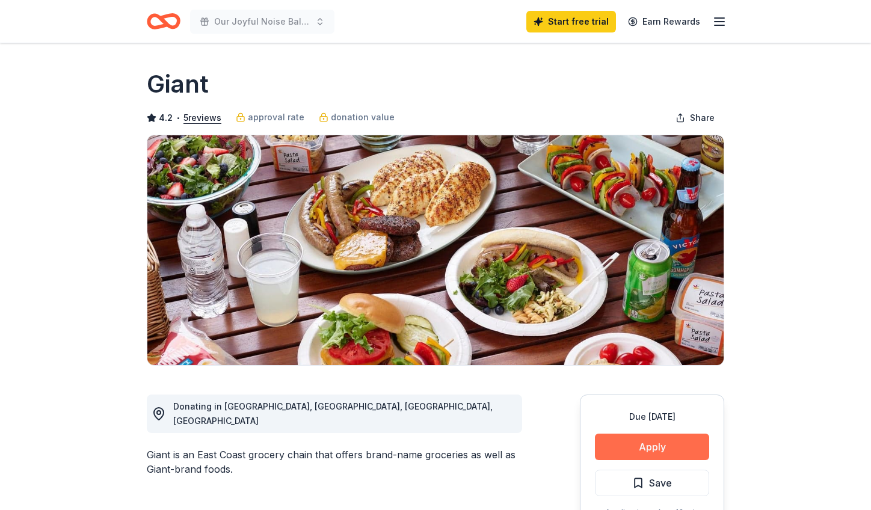
click at [643, 445] on button "Apply" at bounding box center [652, 447] width 114 height 26
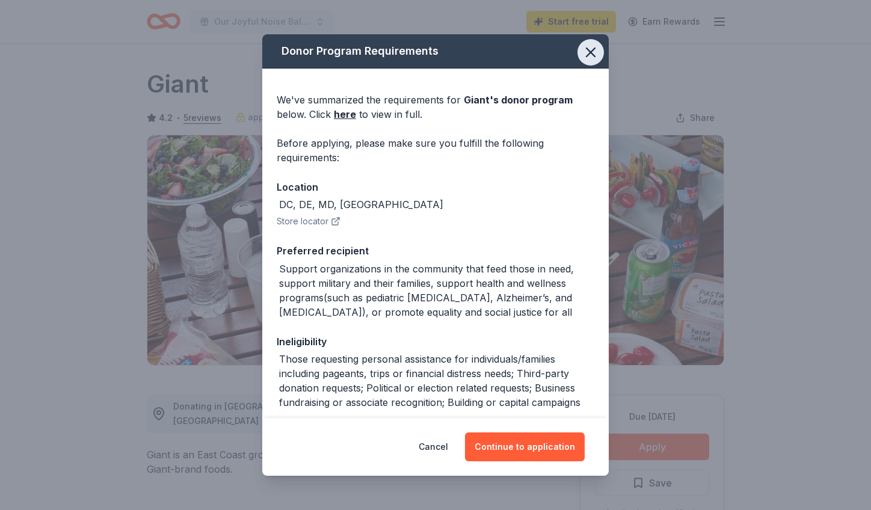
click at [588, 48] on icon "button" at bounding box center [590, 52] width 17 height 17
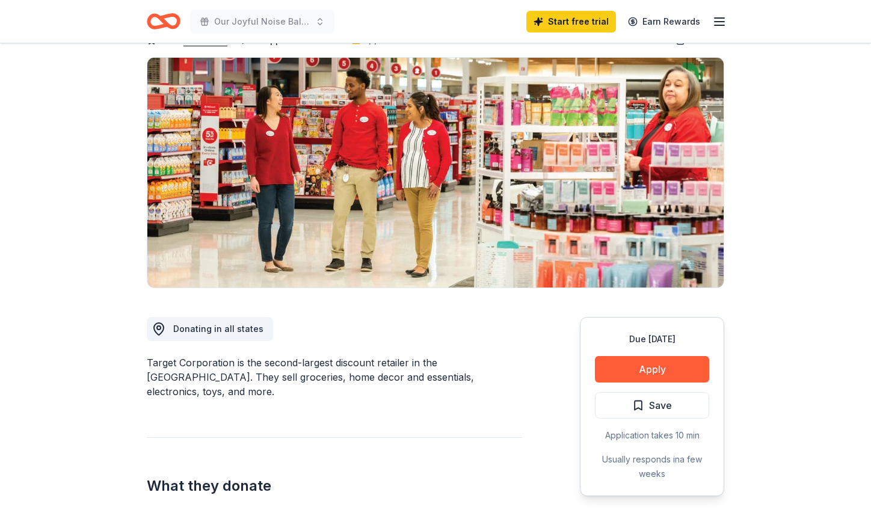
scroll to position [91, 0]
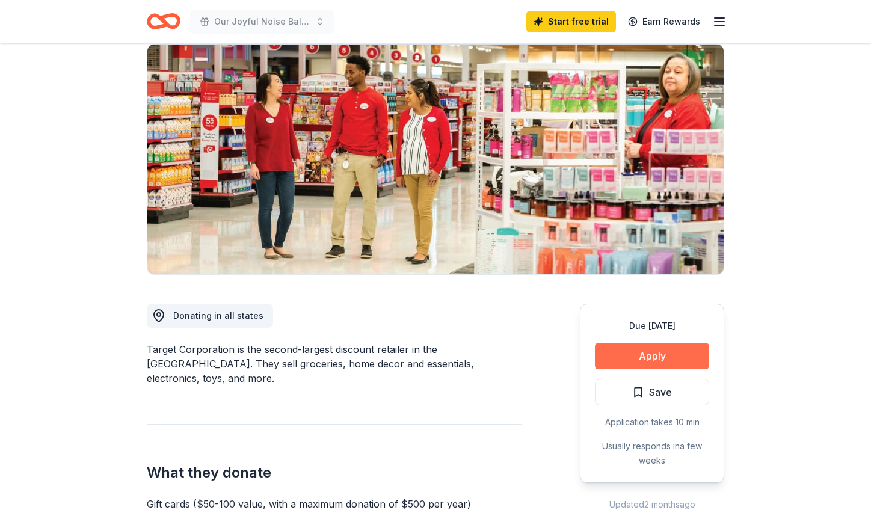
click at [641, 351] on button "Apply" at bounding box center [652, 356] width 114 height 26
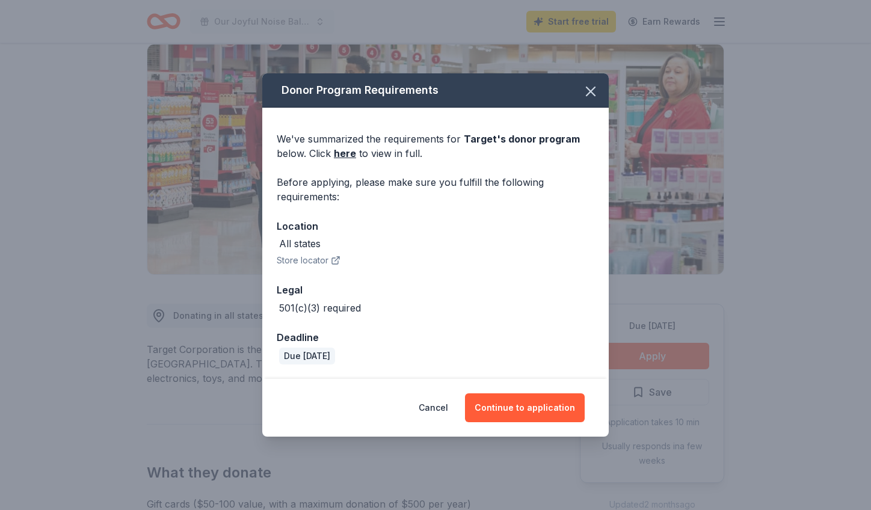
drag, startPoint x: 529, startPoint y: 406, endPoint x: 493, endPoint y: 359, distance: 59.6
click at [493, 359] on div "Donor Program Requirements We've summarized the requirements for Target 's dono…" at bounding box center [435, 254] width 347 height 363
click at [588, 90] on icon "button" at bounding box center [591, 91] width 8 height 8
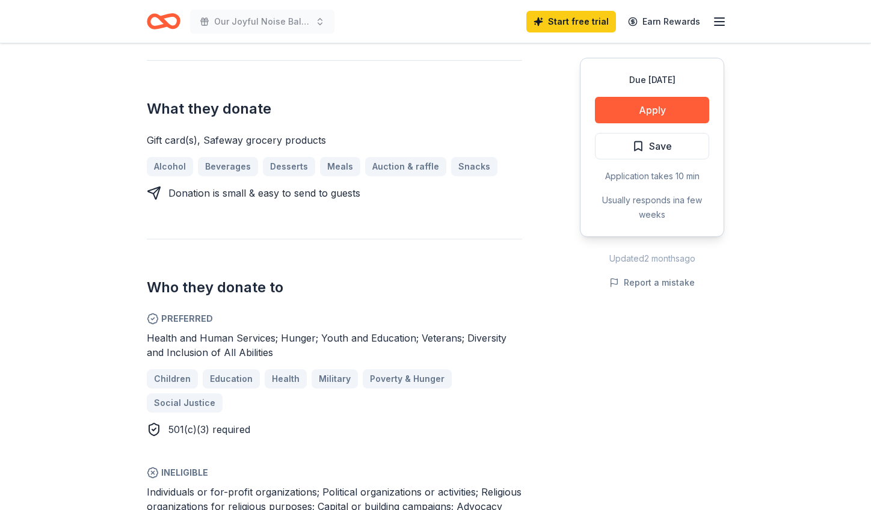
scroll to position [483, 0]
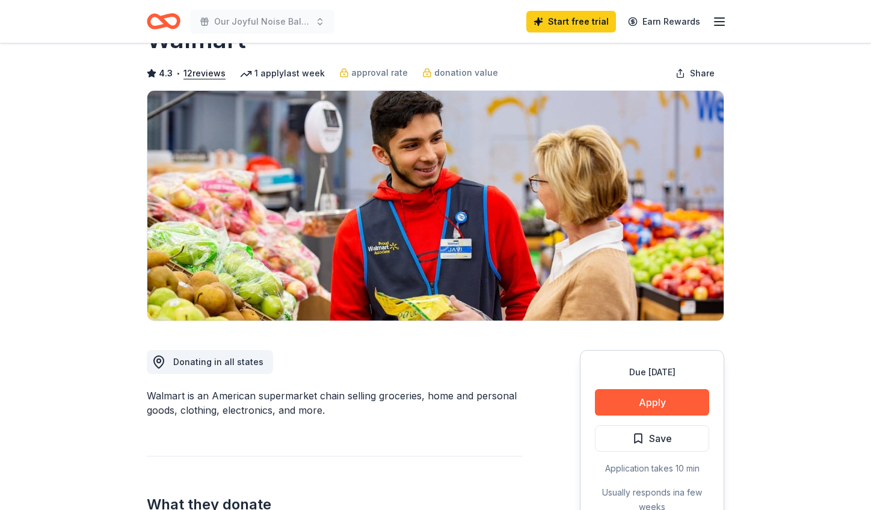
scroll to position [48, 0]
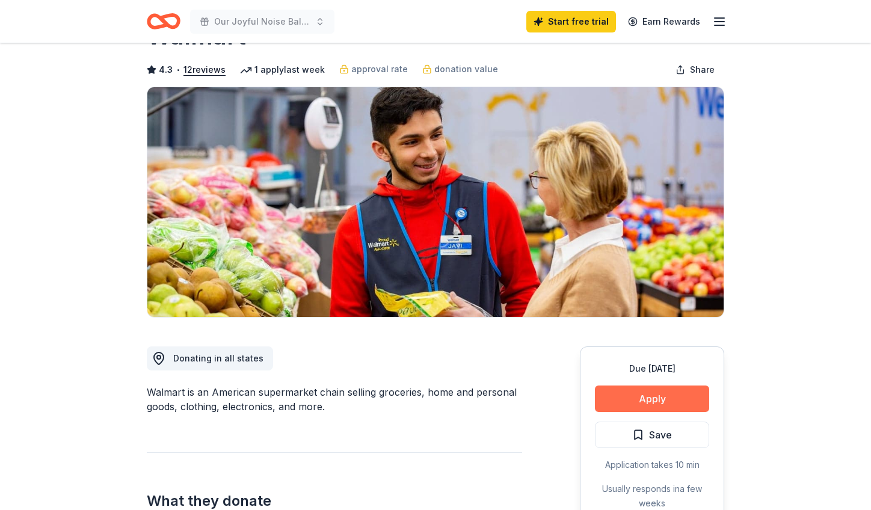
click at [627, 397] on button "Apply" at bounding box center [652, 399] width 114 height 26
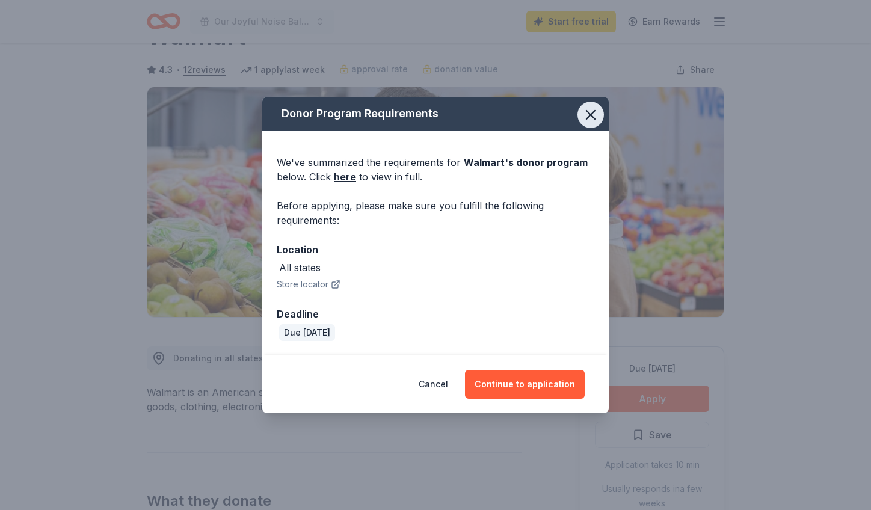
click at [591, 114] on icon "button" at bounding box center [591, 115] width 8 height 8
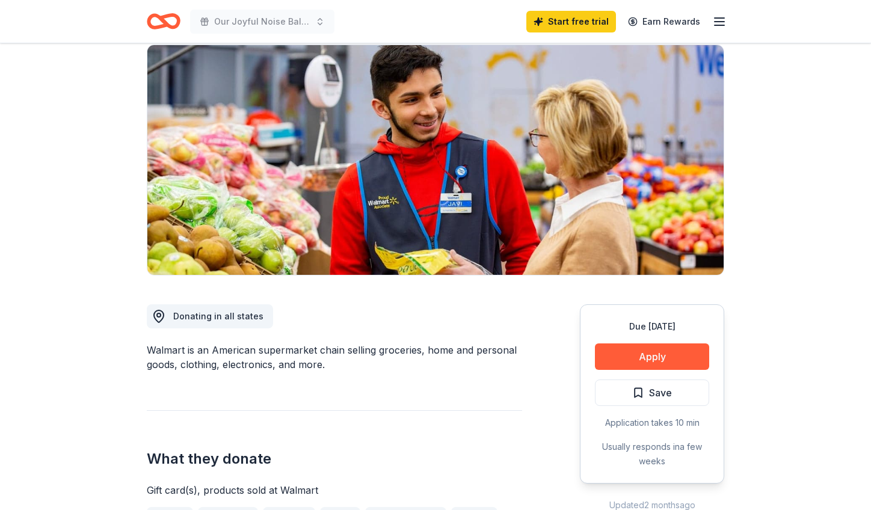
scroll to position [87, 0]
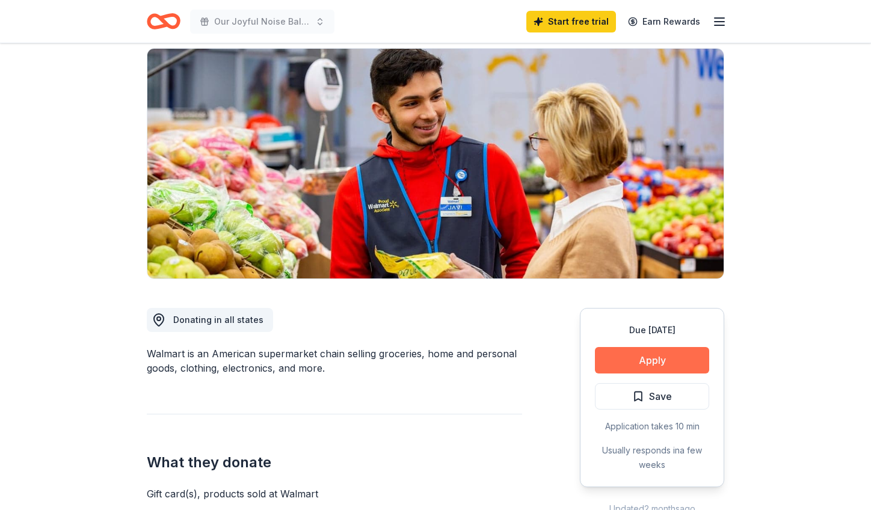
click at [651, 361] on button "Apply" at bounding box center [652, 360] width 114 height 26
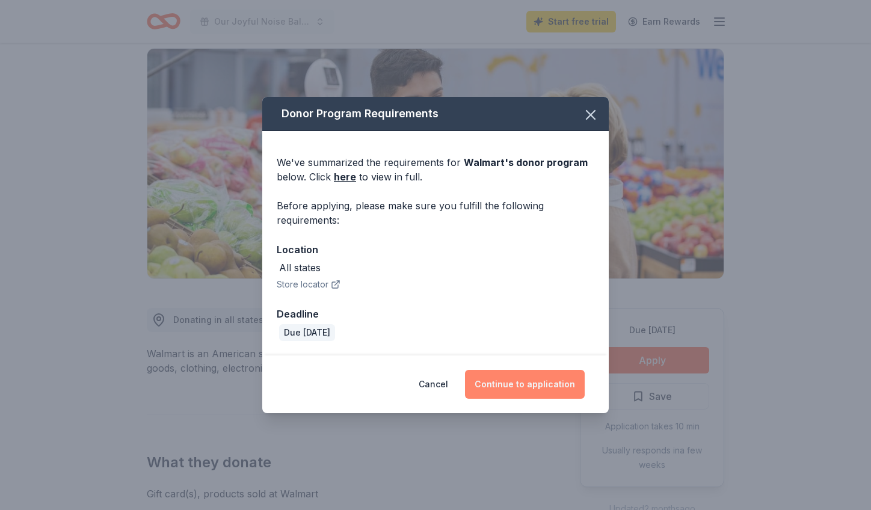
click at [531, 383] on button "Continue to application" at bounding box center [525, 384] width 120 height 29
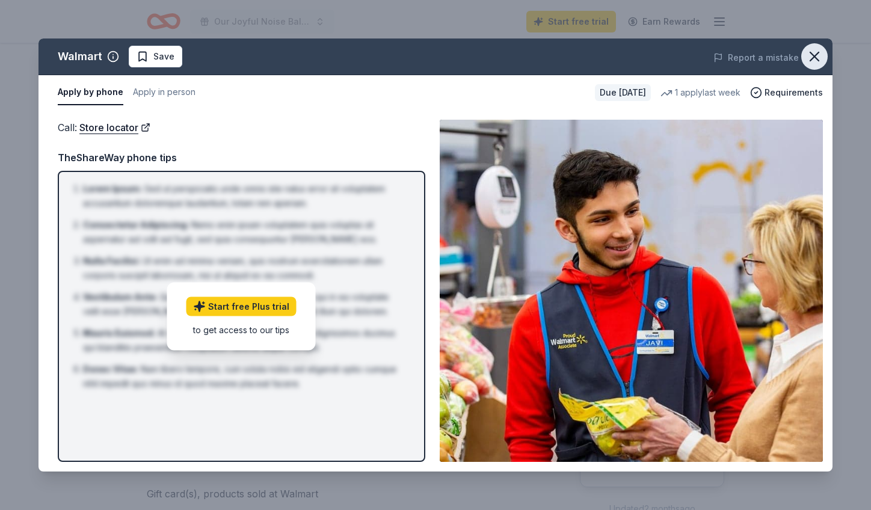
click at [816, 57] on icon "button" at bounding box center [814, 56] width 8 height 8
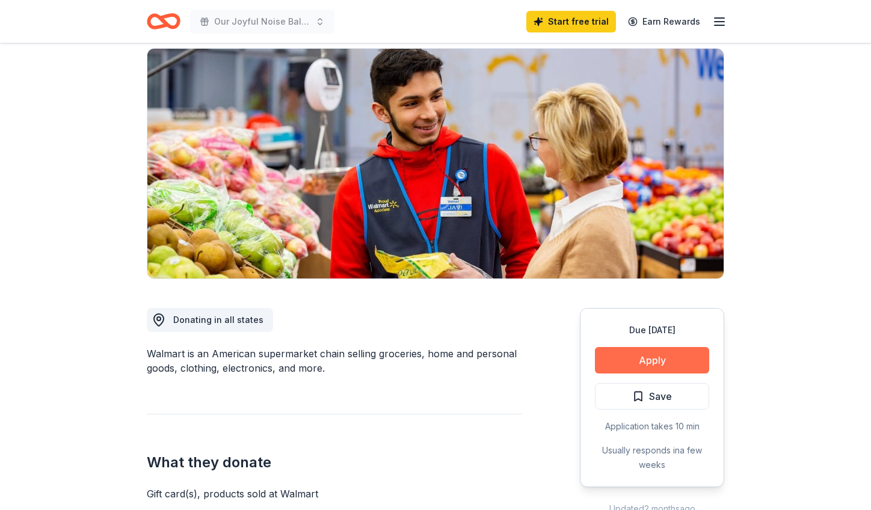
click at [665, 357] on button "Apply" at bounding box center [652, 360] width 114 height 26
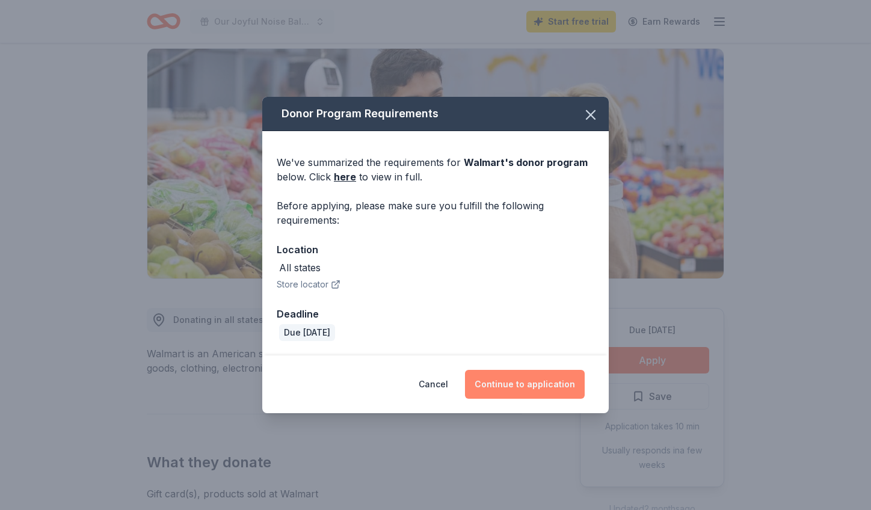
click at [513, 382] on button "Continue to application" at bounding box center [525, 384] width 120 height 29
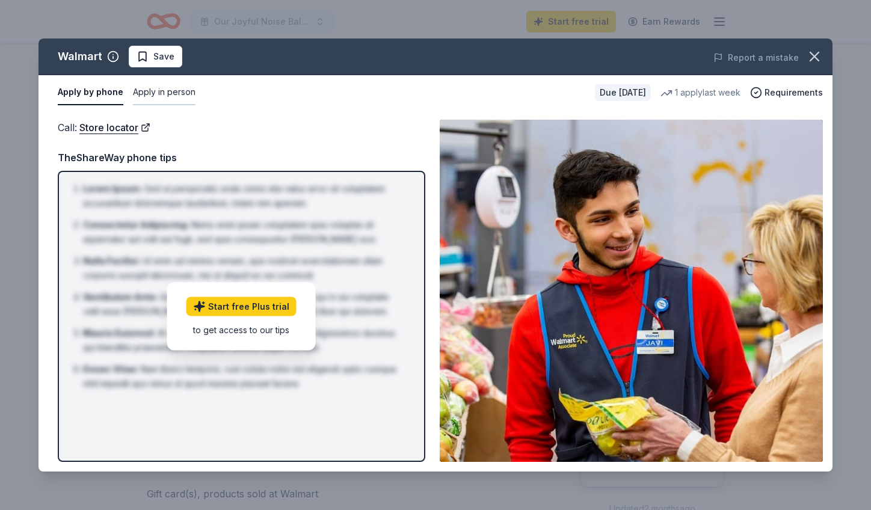
click at [173, 93] on button "Apply in person" at bounding box center [164, 92] width 63 height 25
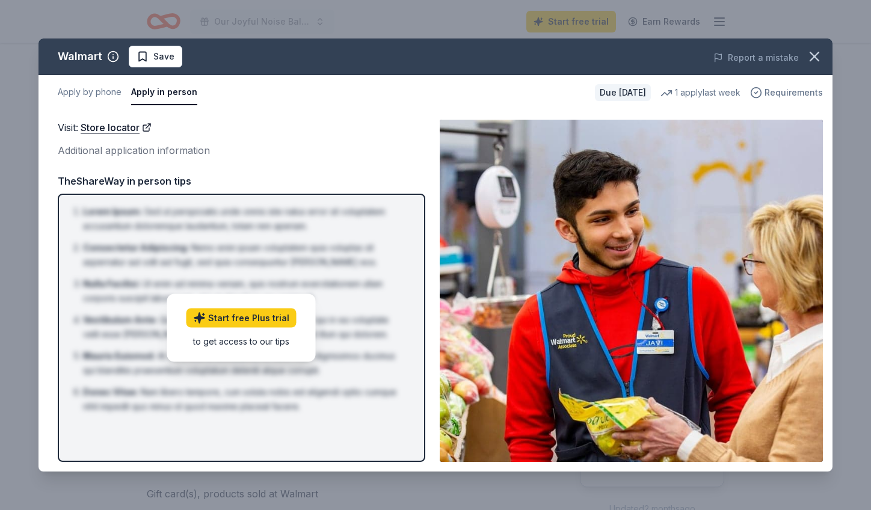
click at [791, 90] on span "Requirements" at bounding box center [794, 92] width 58 height 14
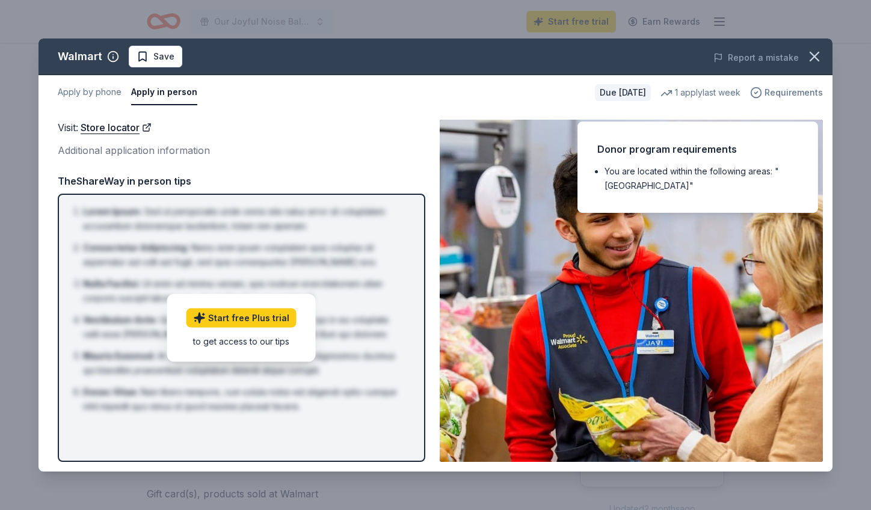
click at [791, 90] on span "Requirements" at bounding box center [794, 92] width 58 height 14
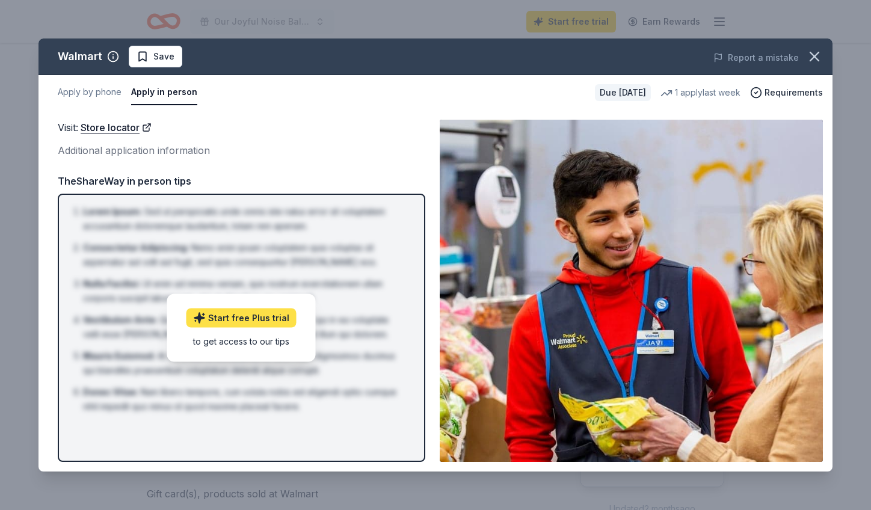
click at [252, 316] on link "Start free Plus trial" at bounding box center [242, 318] width 110 height 19
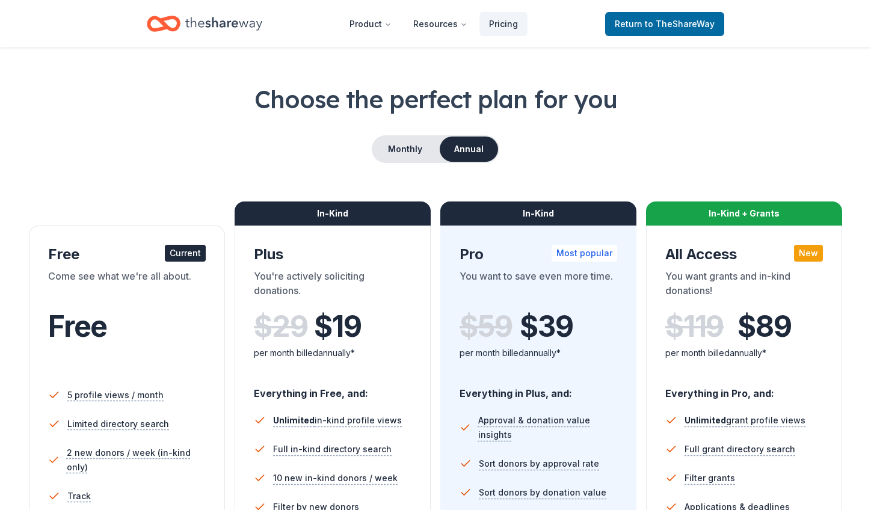
scroll to position [46, 0]
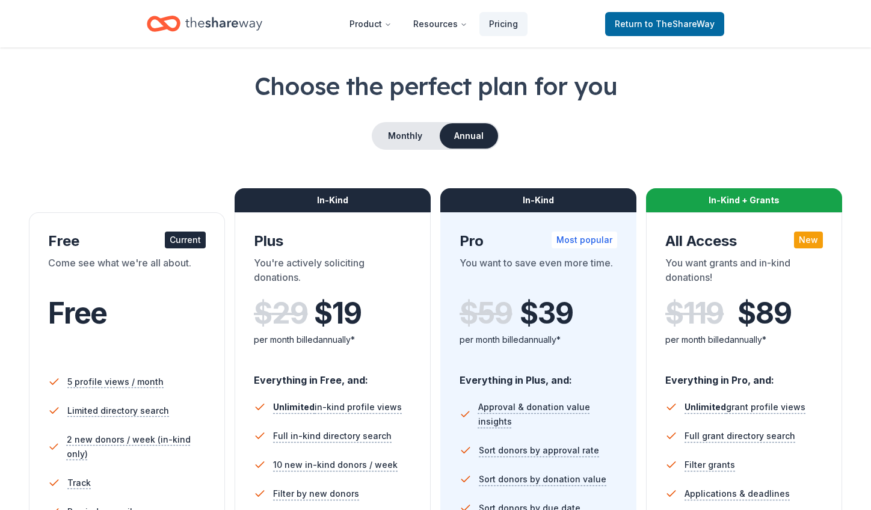
click at [184, 302] on div "Free" at bounding box center [127, 314] width 158 height 34
click at [184, 303] on div "Free" at bounding box center [127, 314] width 158 height 34
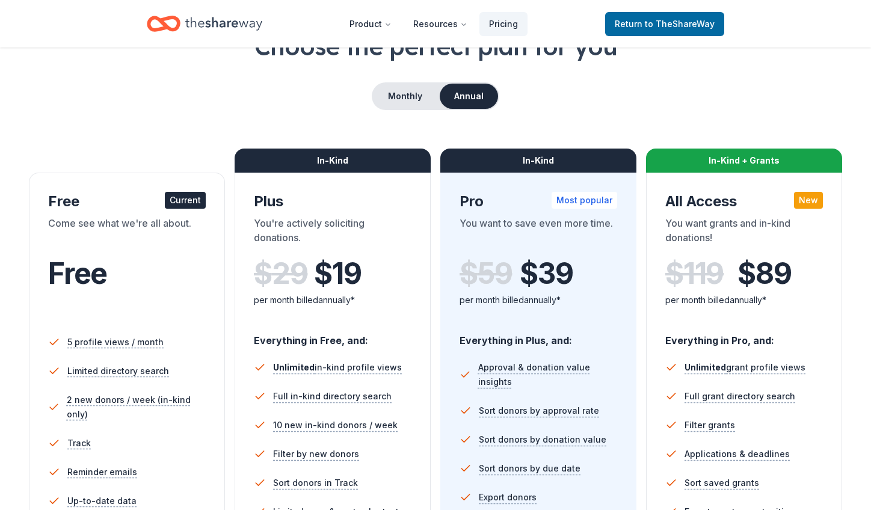
scroll to position [87, 0]
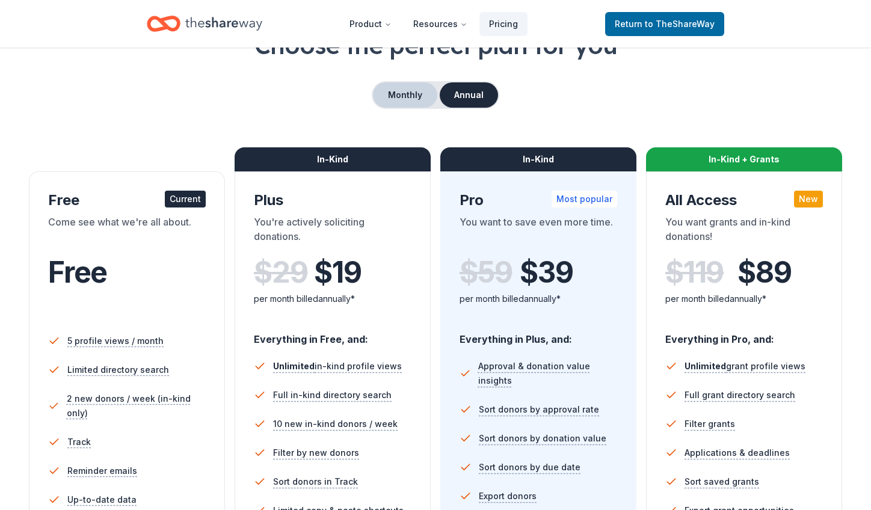
click at [401, 100] on button "Monthly" at bounding box center [405, 94] width 64 height 25
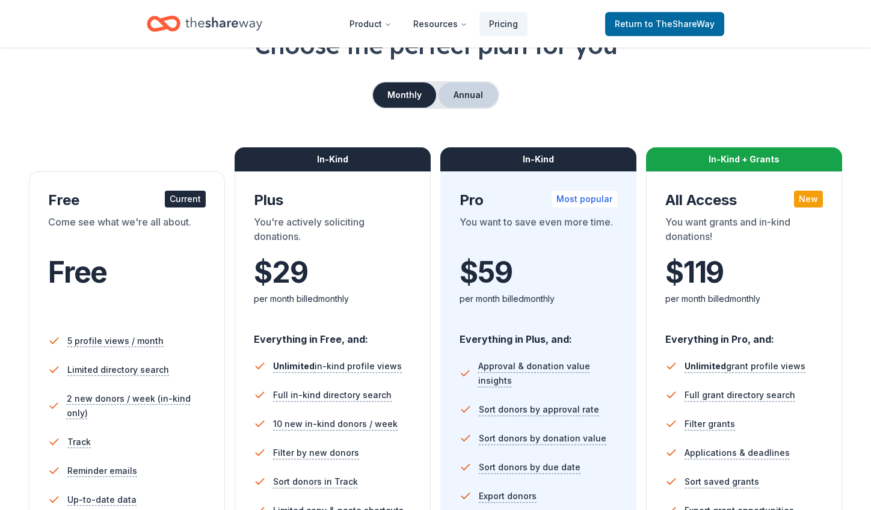
click at [458, 96] on button "Annual" at bounding box center [469, 94] width 60 height 25
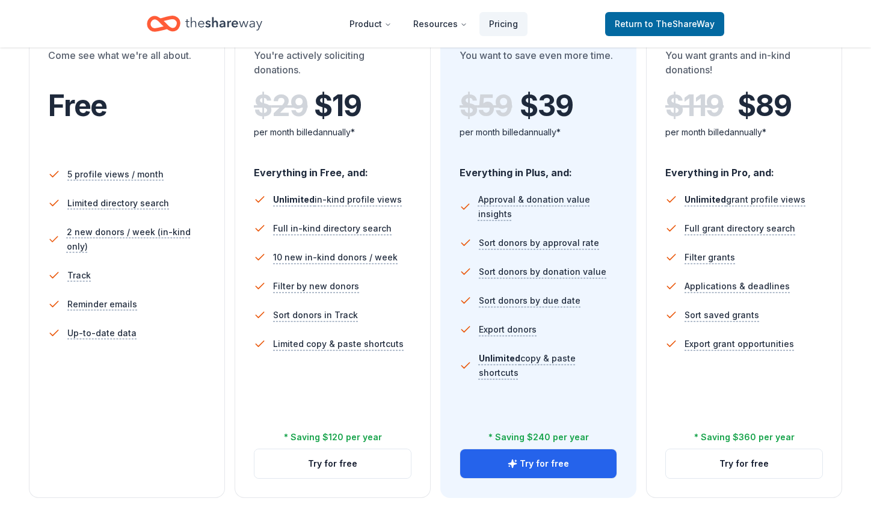
scroll to position [300, 0]
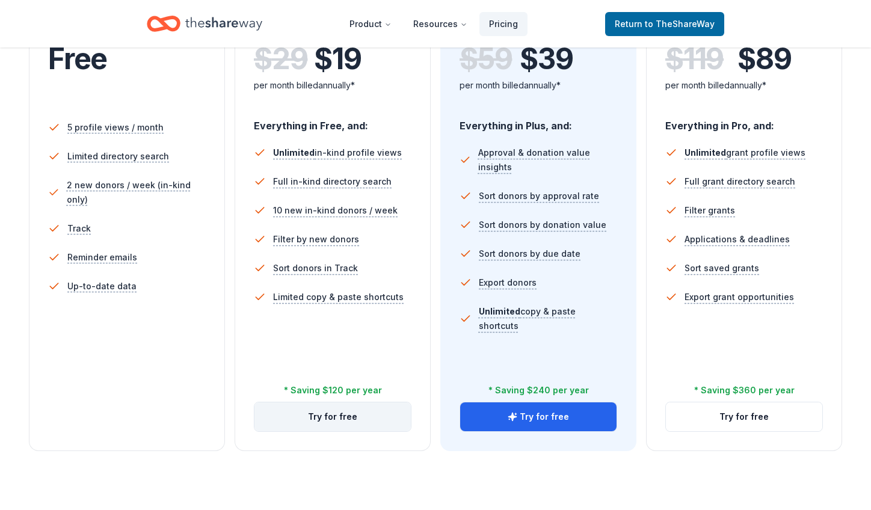
click at [339, 415] on button "Try for free" at bounding box center [332, 416] width 156 height 29
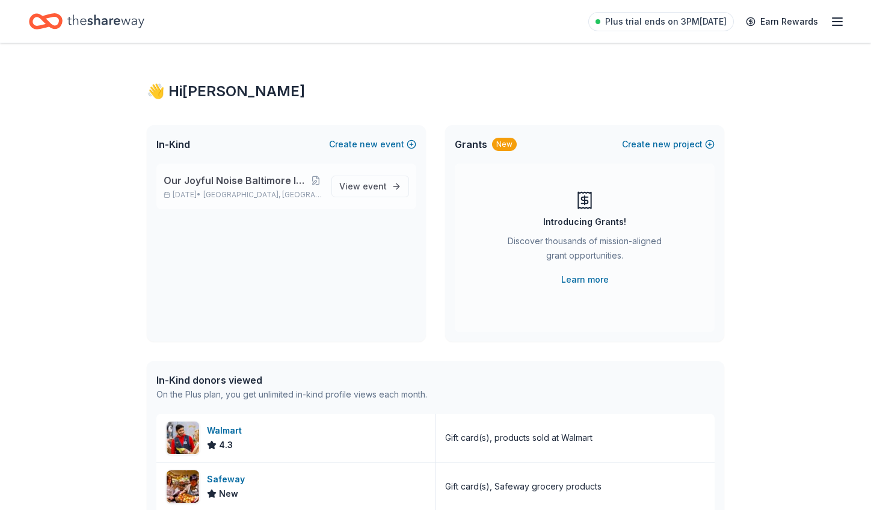
click at [260, 187] on span "Our Joyful Noise Baltimore Interest Raising Event/Fundraiser" at bounding box center [237, 180] width 146 height 14
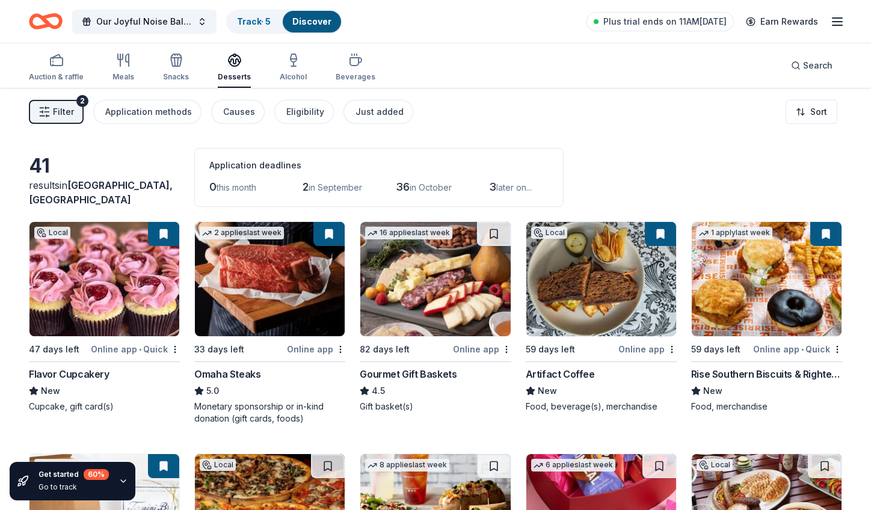
click at [141, 347] on span "•" at bounding box center [140, 350] width 2 height 10
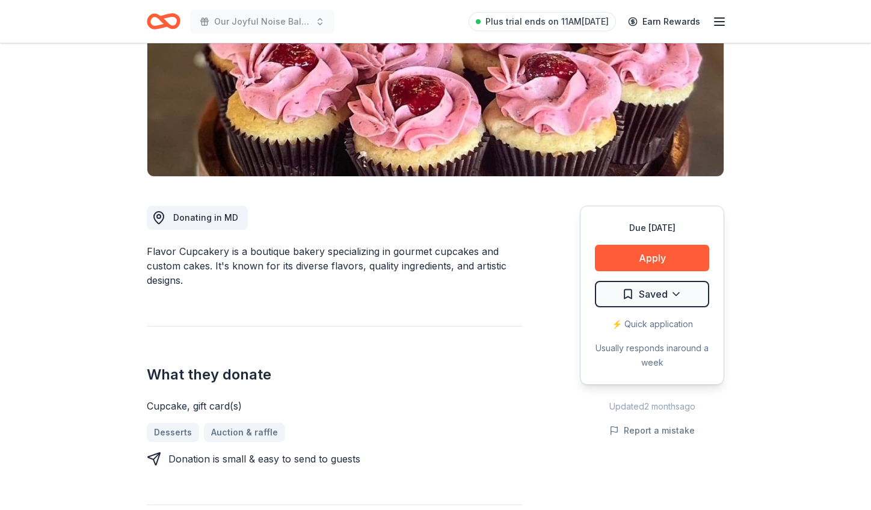
scroll to position [181, 0]
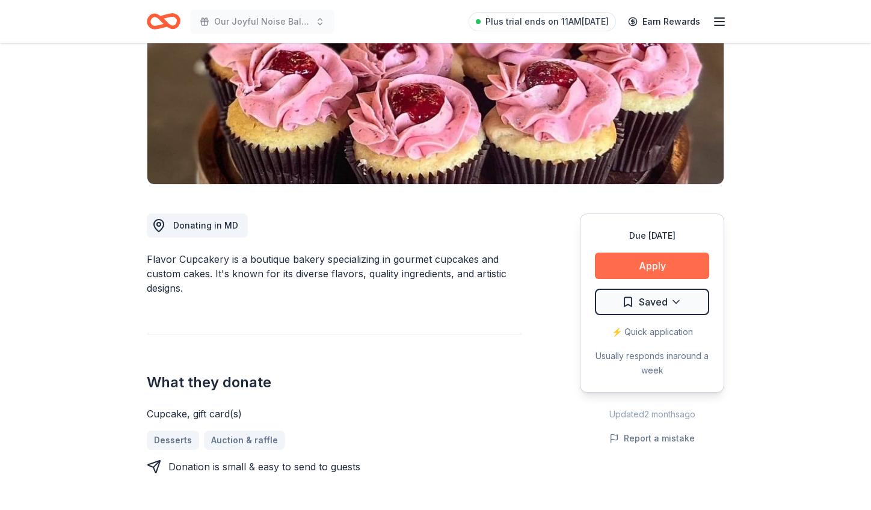
click at [638, 266] on button "Apply" at bounding box center [652, 266] width 114 height 26
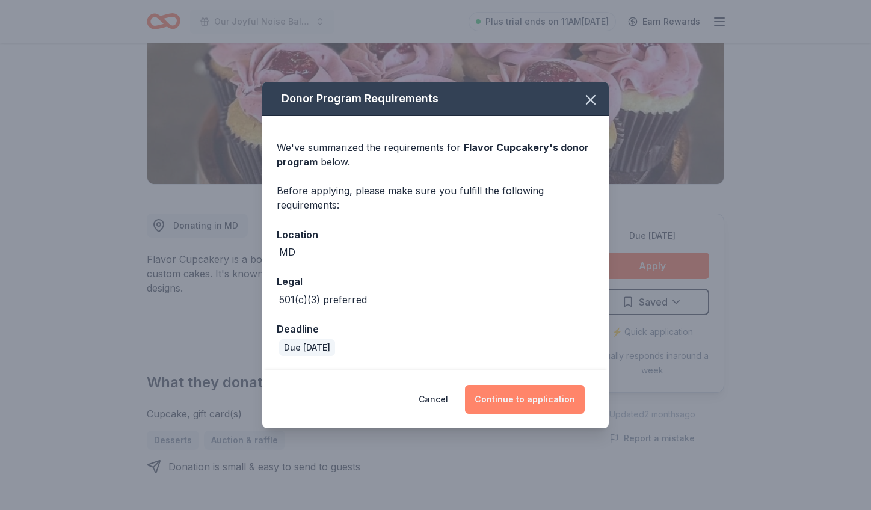
click at [504, 396] on button "Continue to application" at bounding box center [525, 399] width 120 height 29
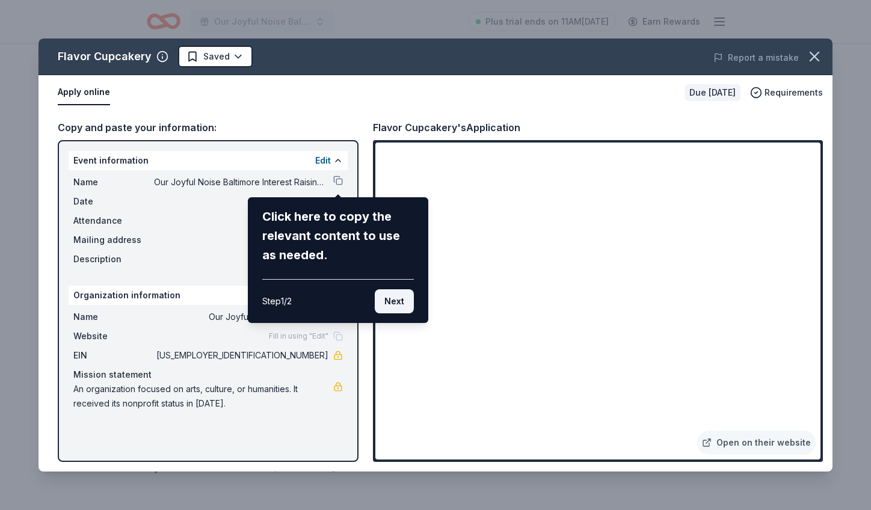
click at [397, 305] on button "Next" at bounding box center [394, 301] width 39 height 24
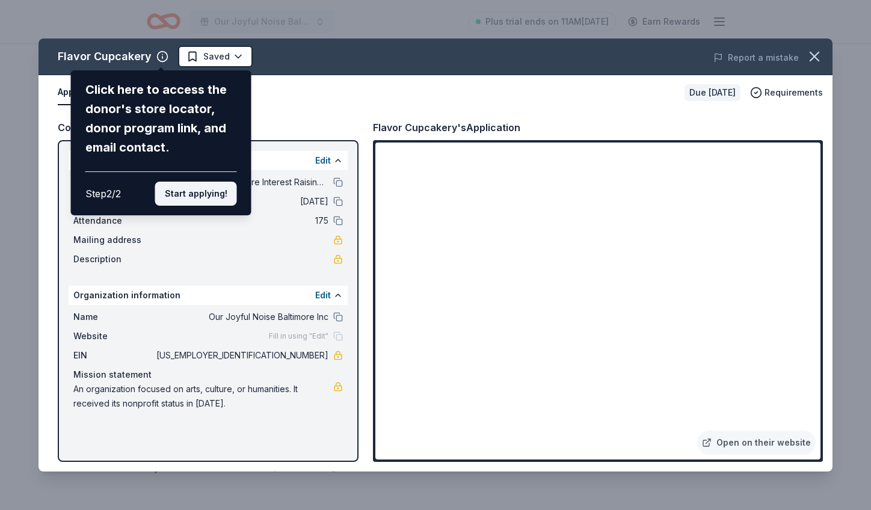
click at [209, 182] on button "Start applying!" at bounding box center [196, 194] width 82 height 24
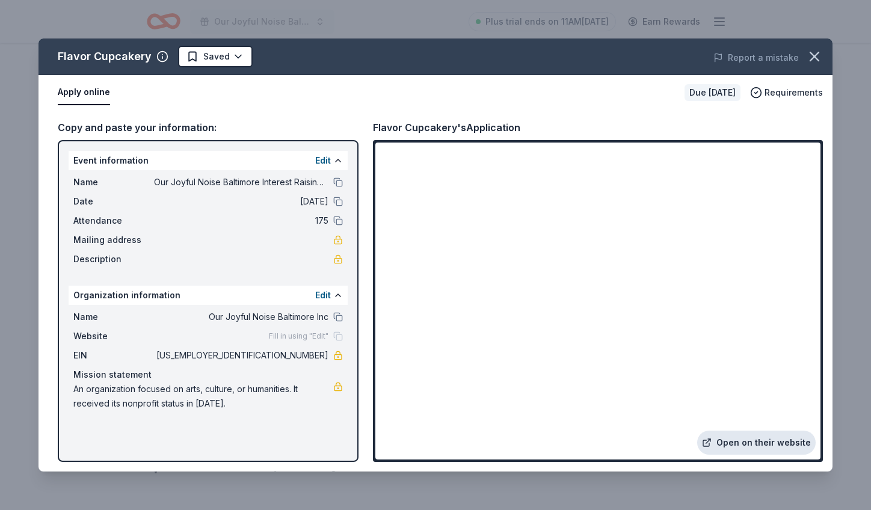
click at [755, 441] on link "Open on their website" at bounding box center [756, 443] width 119 height 24
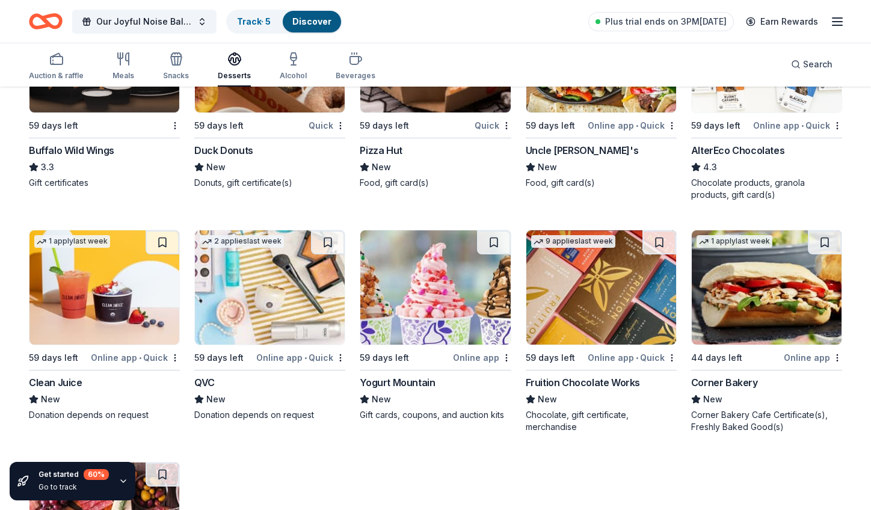
scroll to position [1609, 0]
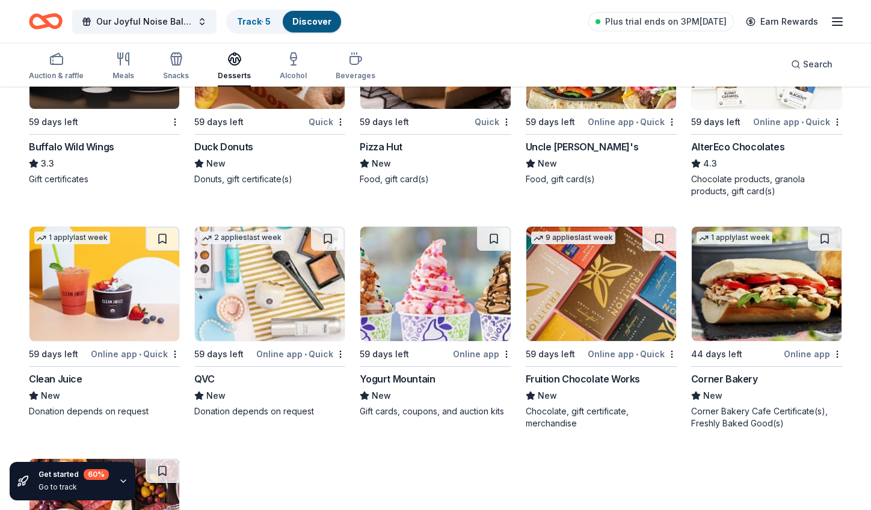
click at [620, 353] on div "Online app • Quick" at bounding box center [632, 354] width 89 height 15
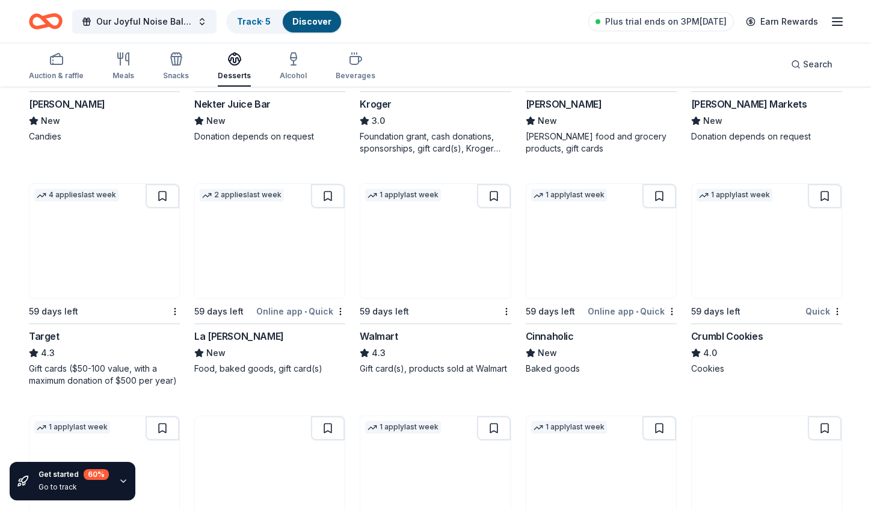
scroll to position [954, 0]
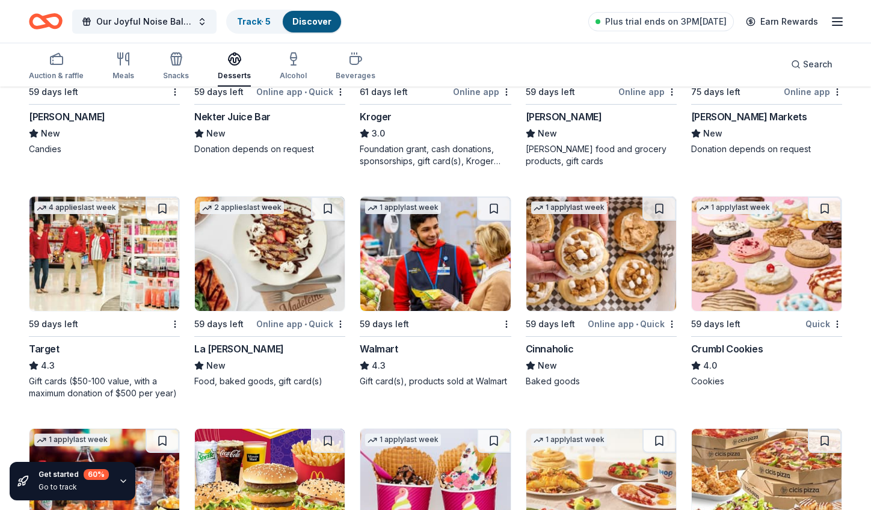
click at [711, 348] on div "Crumbl Cookies" at bounding box center [727, 349] width 72 height 14
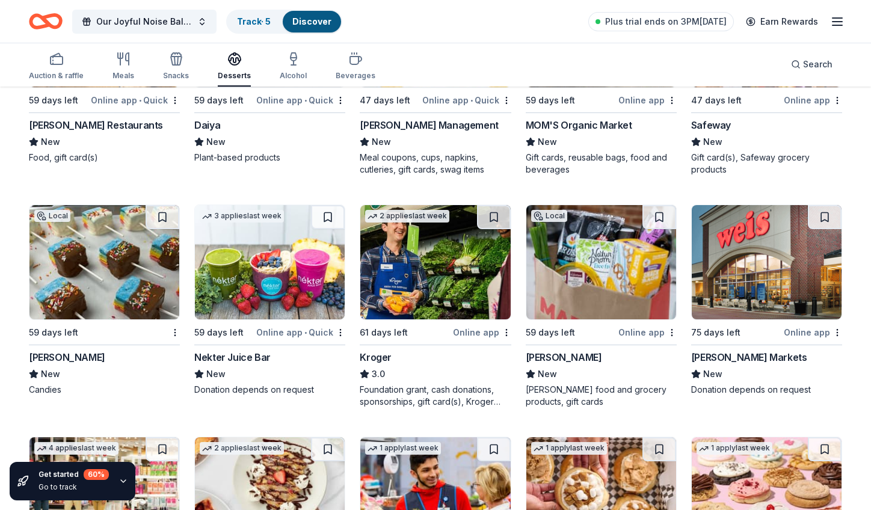
scroll to position [714, 0]
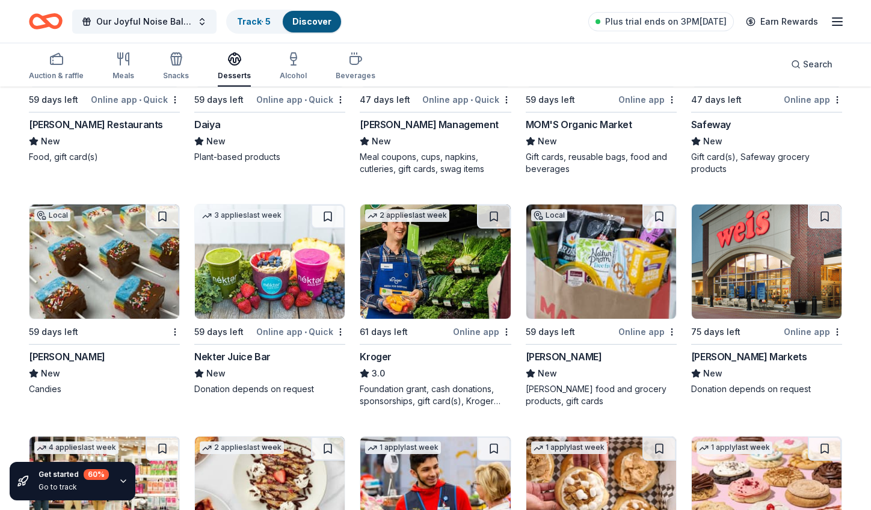
click at [133, 291] on img at bounding box center [104, 262] width 150 height 114
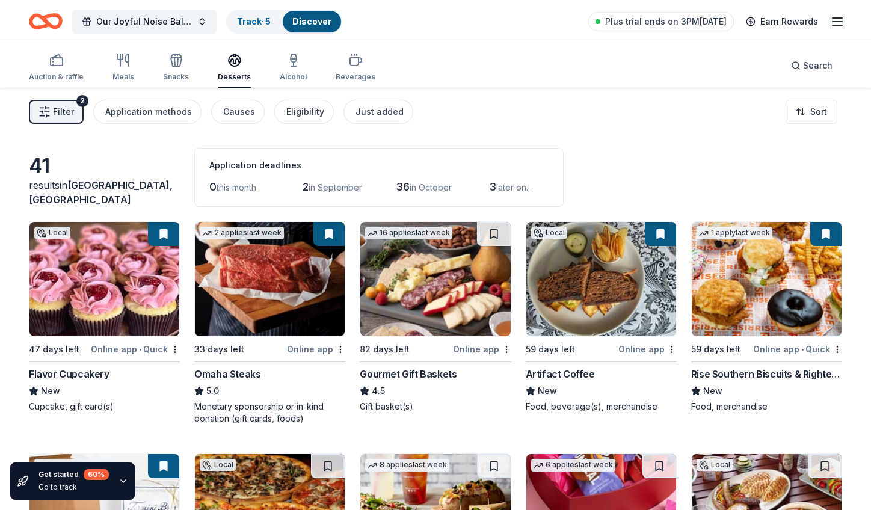
scroll to position [0, 0]
click at [634, 347] on div "Online app" at bounding box center [647, 349] width 58 height 15
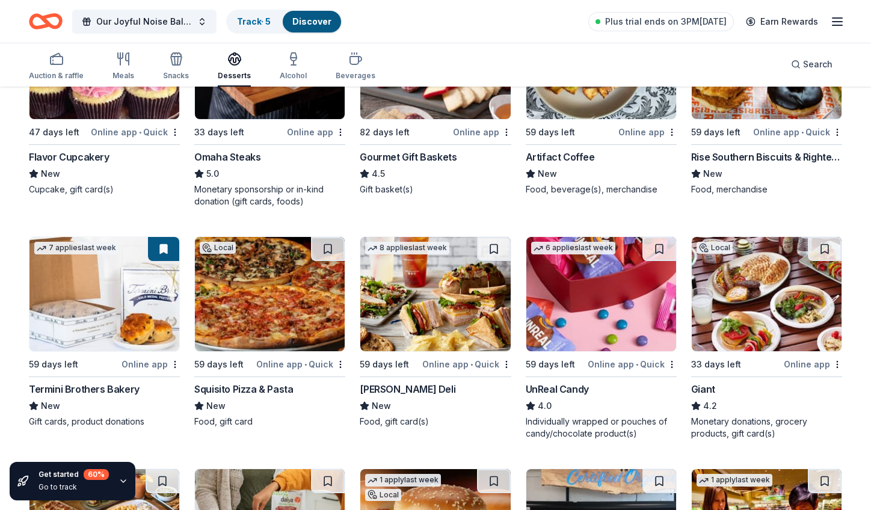
scroll to position [222, 0]
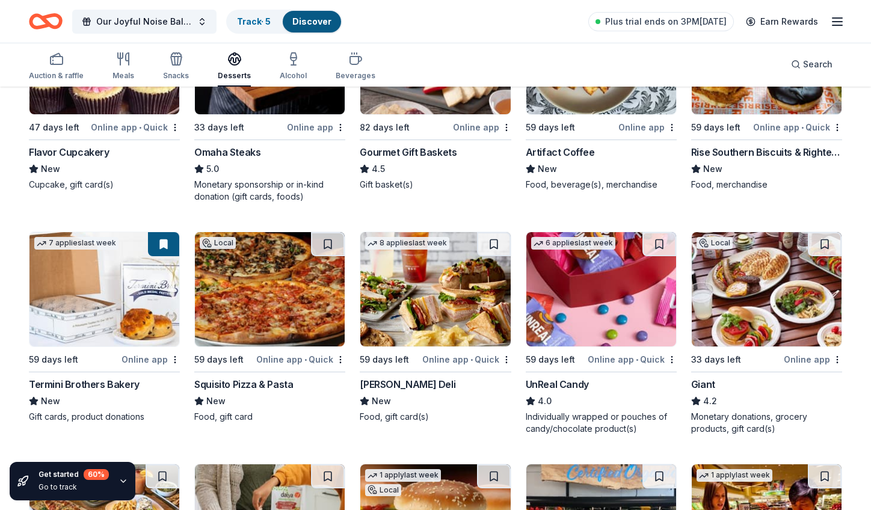
click at [616, 356] on div "Online app • Quick" at bounding box center [632, 359] width 89 height 15
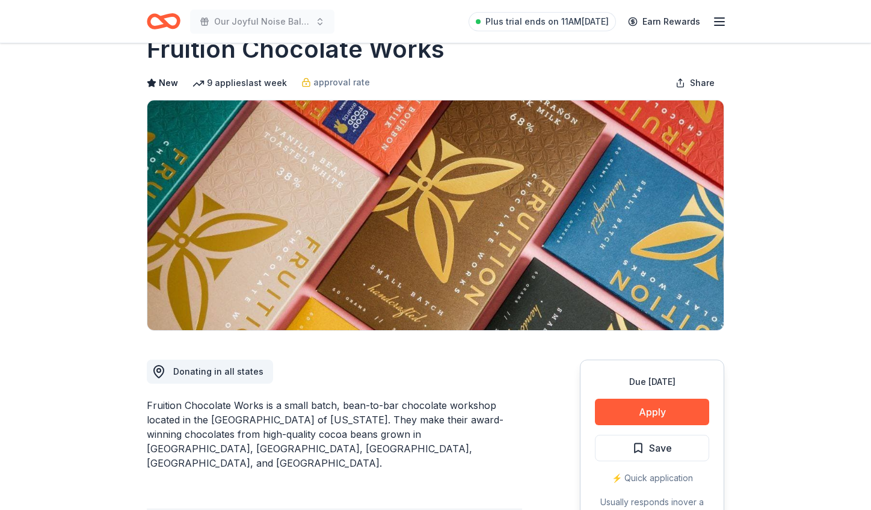
scroll to position [27, 0]
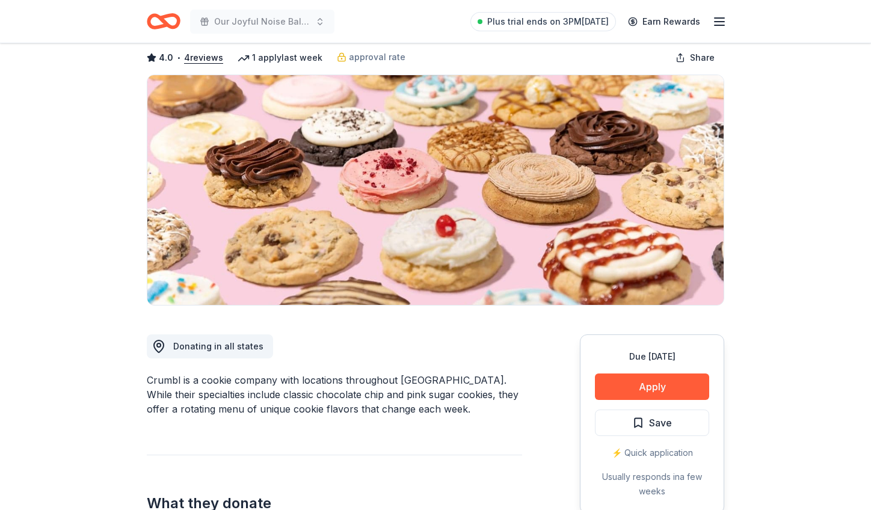
scroll to position [55, 0]
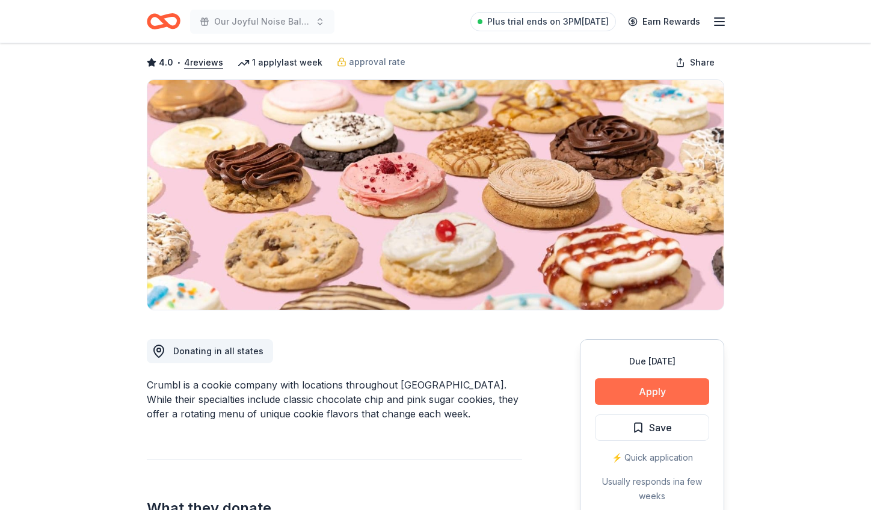
click at [632, 390] on button "Apply" at bounding box center [652, 391] width 114 height 26
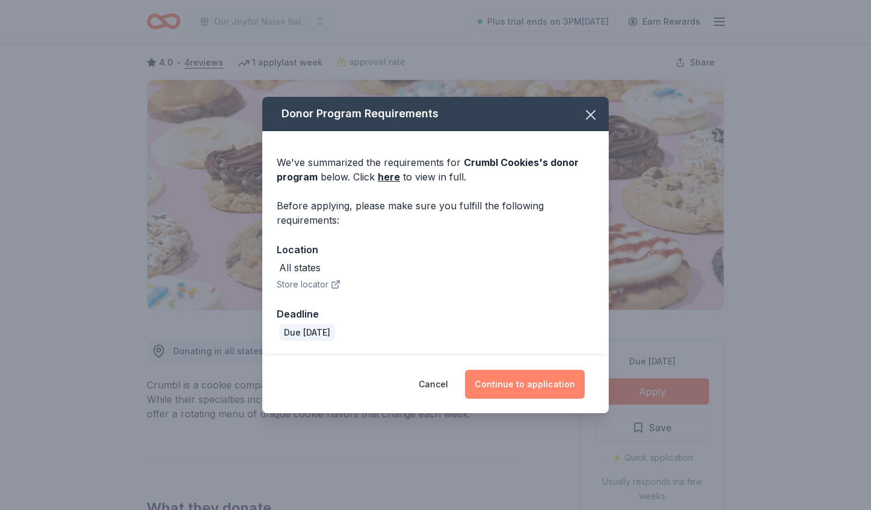
click at [515, 384] on button "Continue to application" at bounding box center [525, 384] width 120 height 29
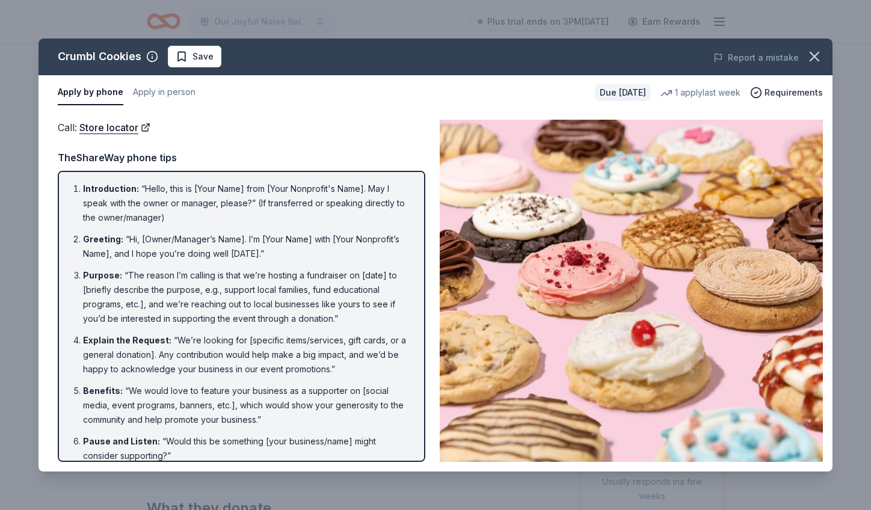
scroll to position [0, 0]
click at [155, 93] on button "Apply in person" at bounding box center [164, 92] width 63 height 25
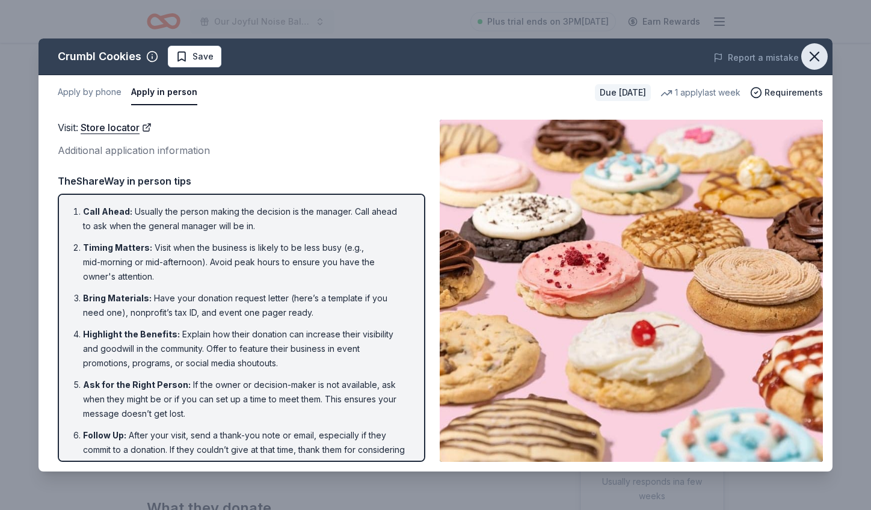
click at [812, 54] on icon "button" at bounding box center [814, 56] width 8 height 8
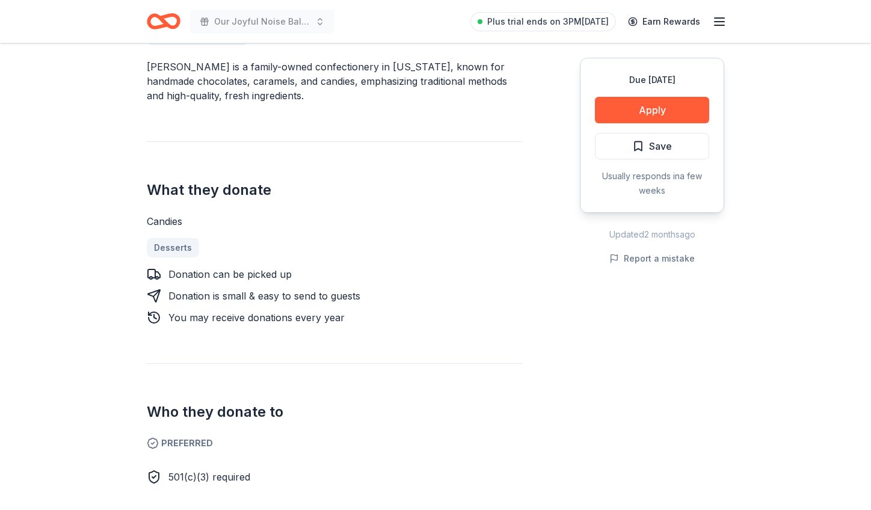
scroll to position [355, 0]
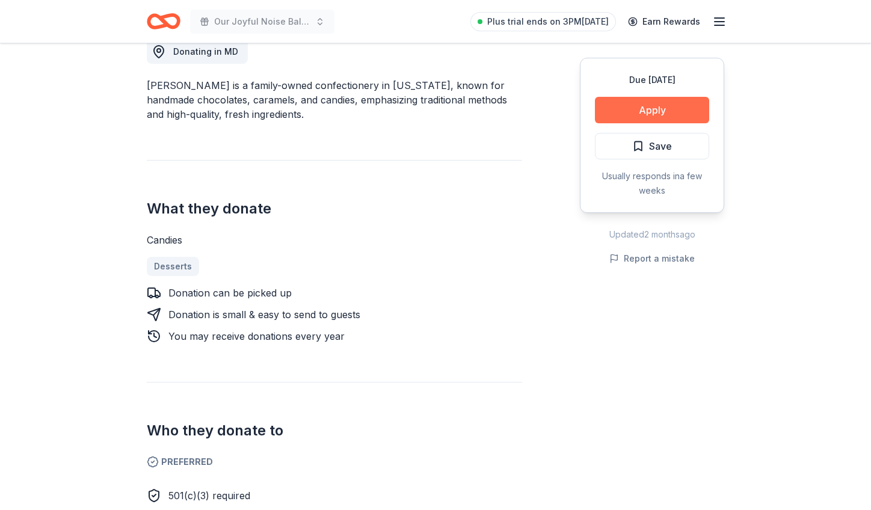
click at [635, 110] on button "Apply" at bounding box center [652, 110] width 114 height 26
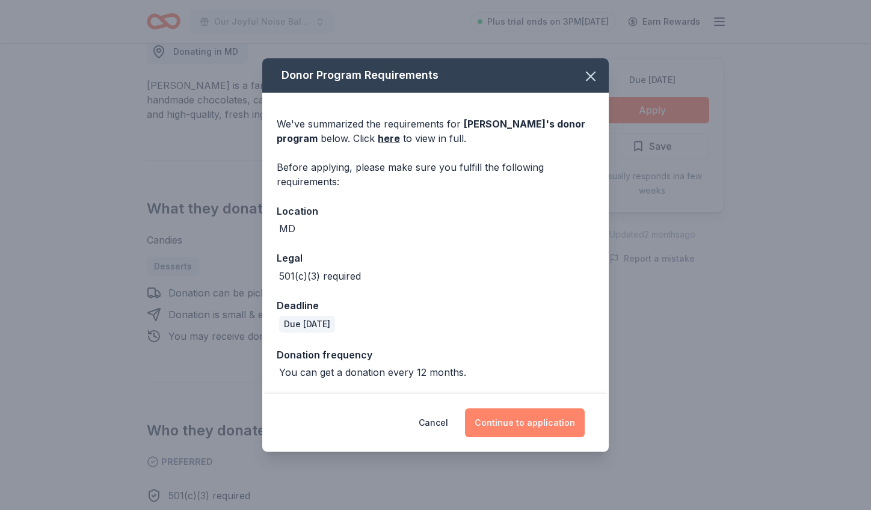
click at [525, 419] on button "Continue to application" at bounding box center [525, 423] width 120 height 29
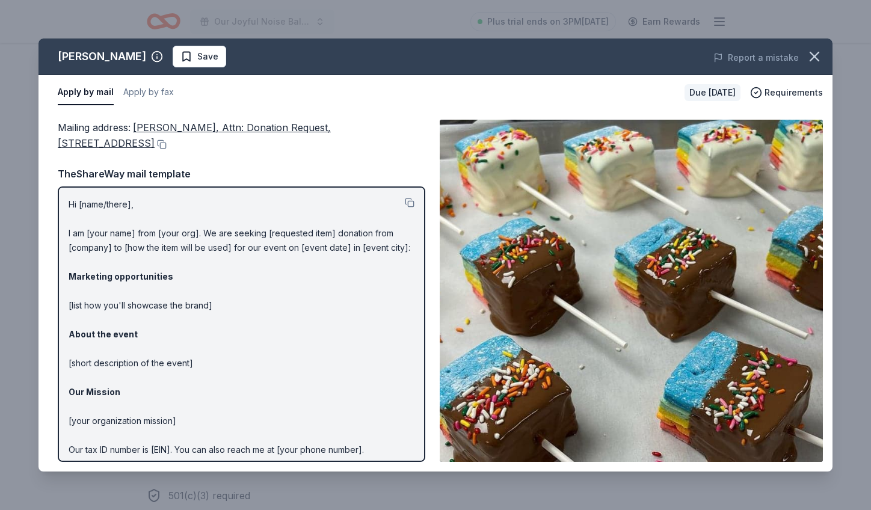
scroll to position [0, 0]
click at [809, 56] on icon "button" at bounding box center [814, 56] width 17 height 17
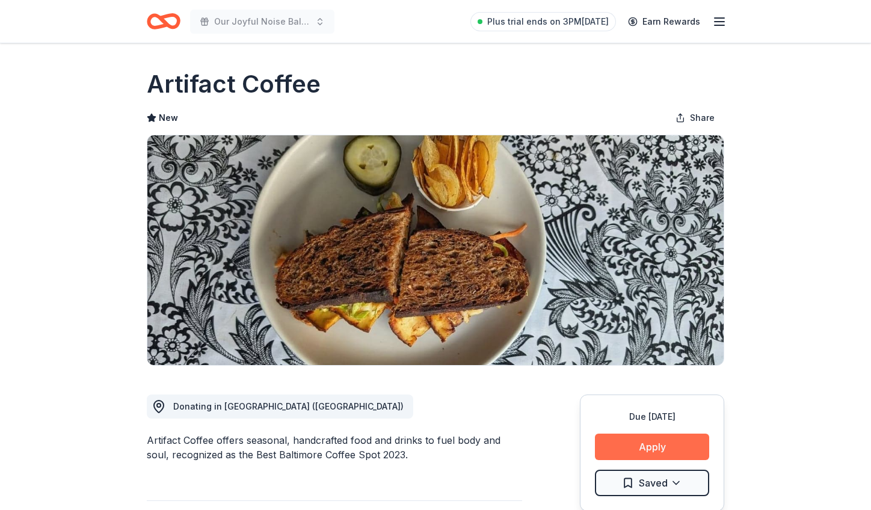
click at [635, 445] on button "Apply" at bounding box center [652, 447] width 114 height 26
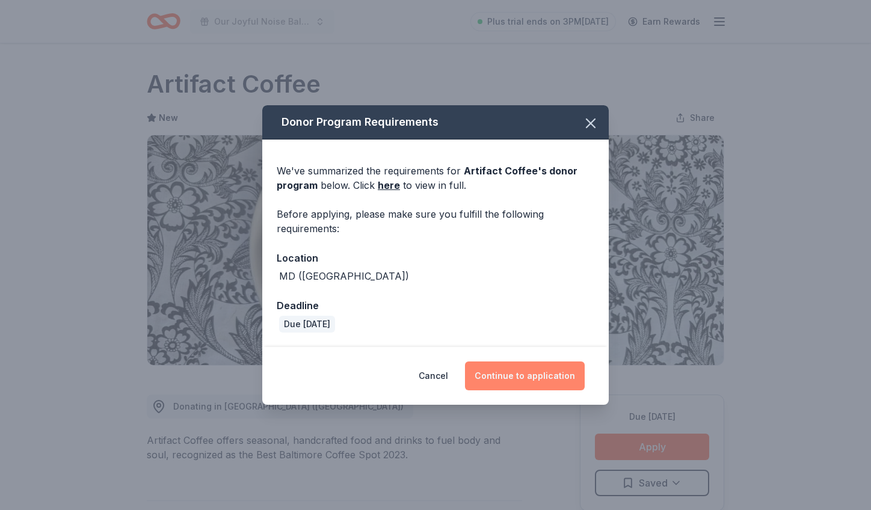
click at [505, 372] on button "Continue to application" at bounding box center [525, 376] width 120 height 29
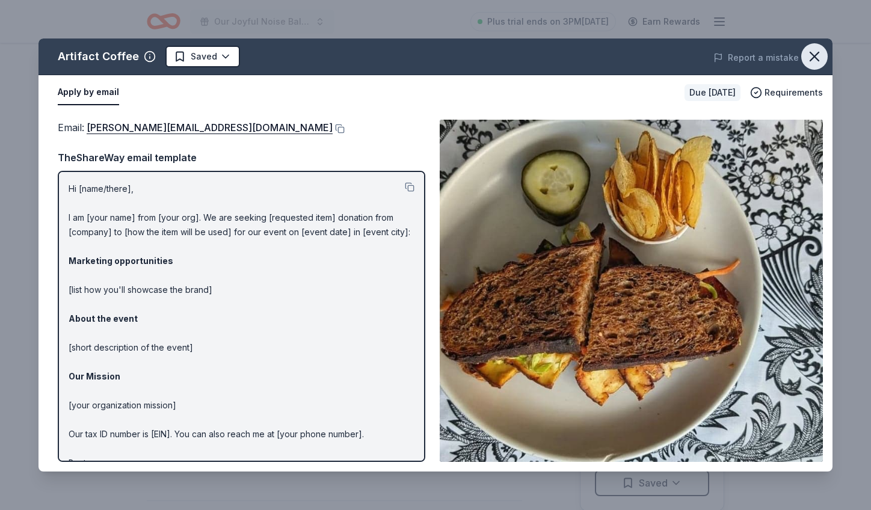
click at [815, 54] on icon "button" at bounding box center [814, 56] width 17 height 17
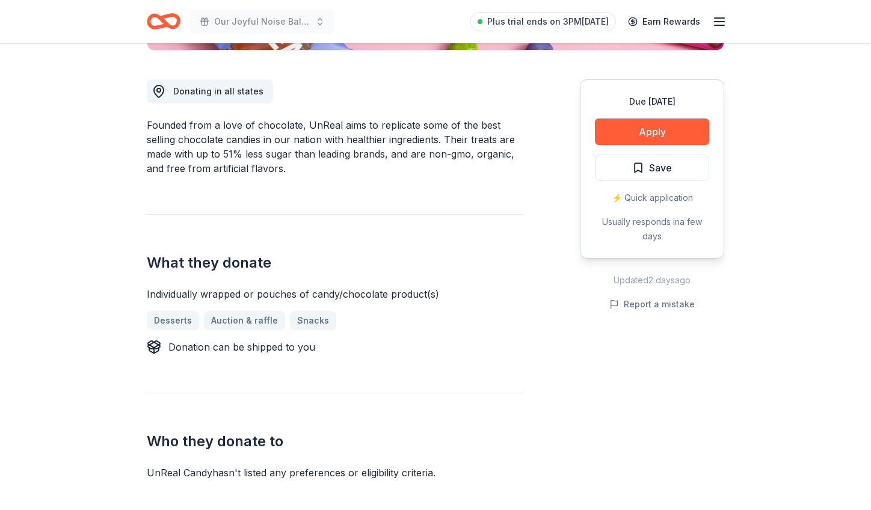
scroll to position [310, 0]
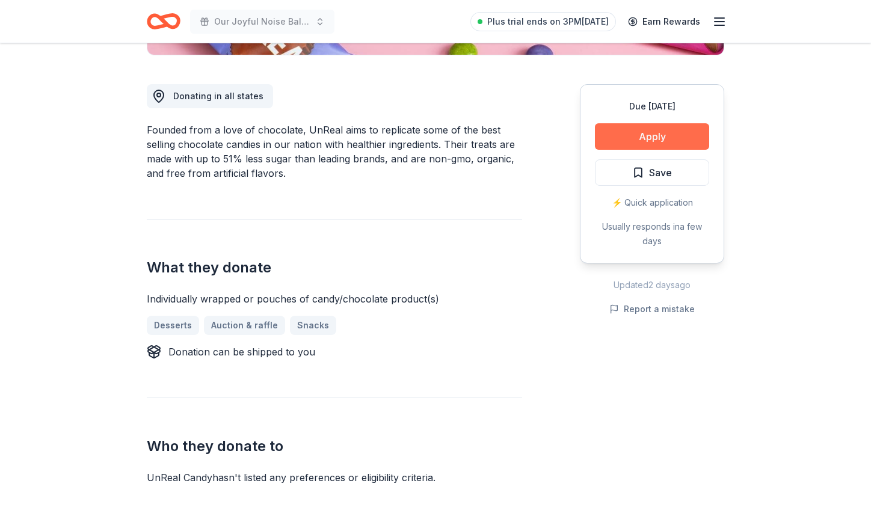
click at [653, 135] on button "Apply" at bounding box center [652, 136] width 114 height 26
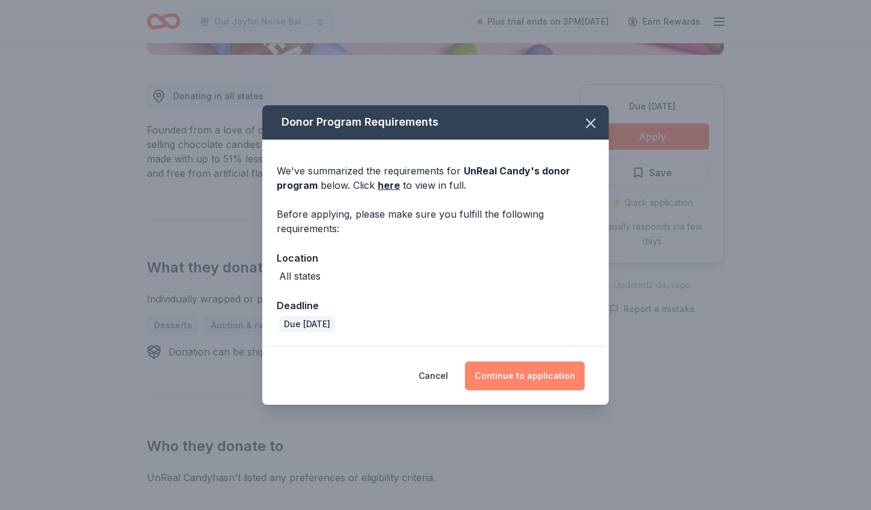
click at [518, 376] on button "Continue to application" at bounding box center [525, 376] width 120 height 29
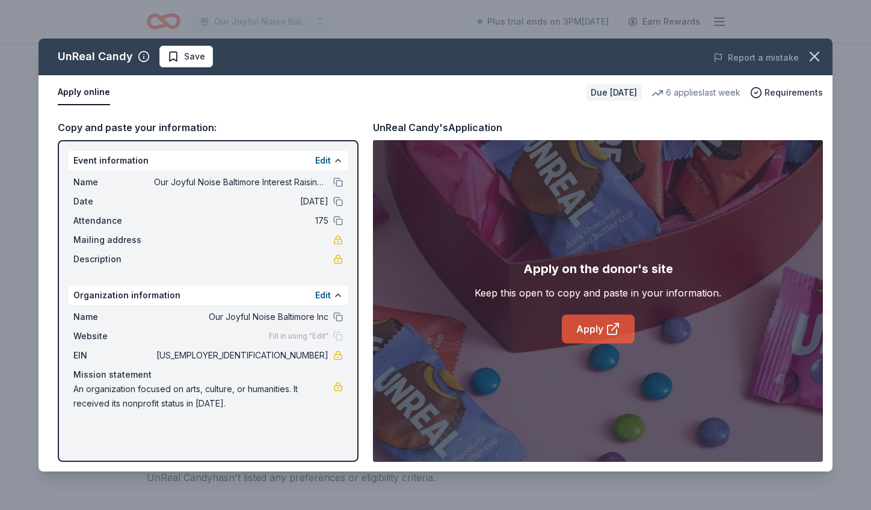
click at [587, 328] on link "Apply" at bounding box center [598, 329] width 73 height 29
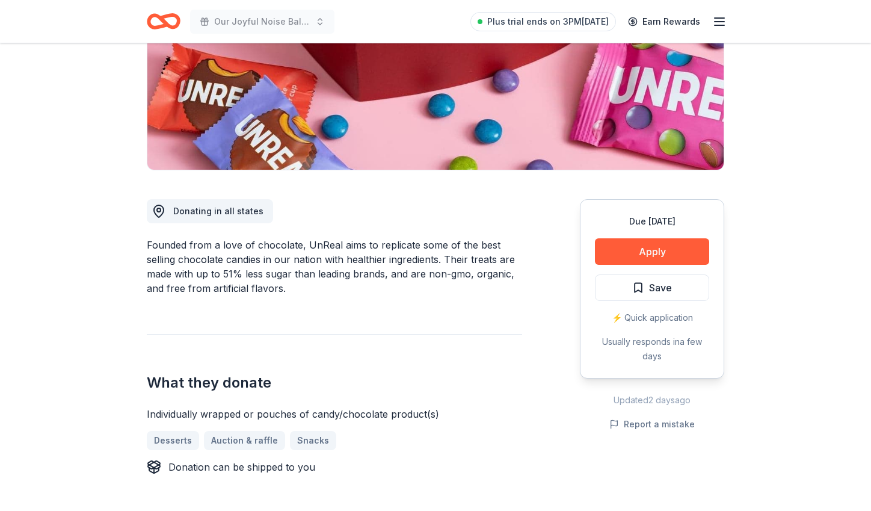
scroll to position [197, 0]
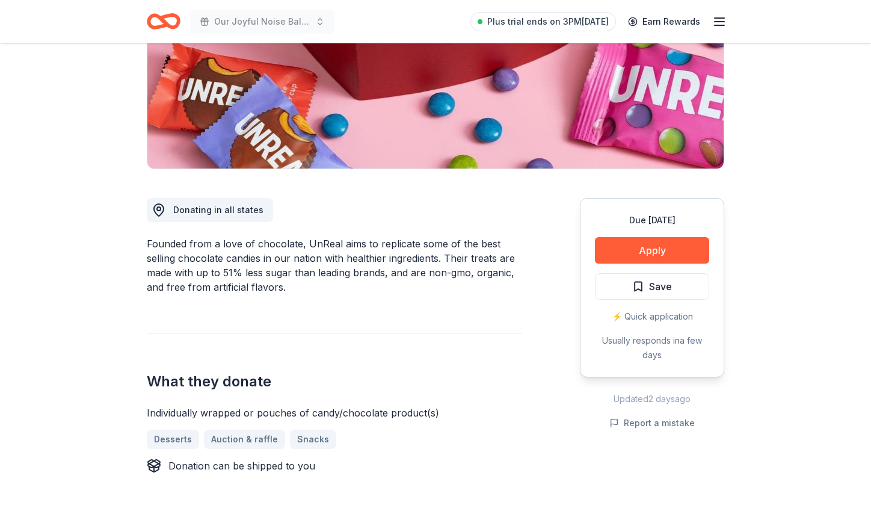
click at [635, 254] on button "Apply" at bounding box center [652, 250] width 114 height 26
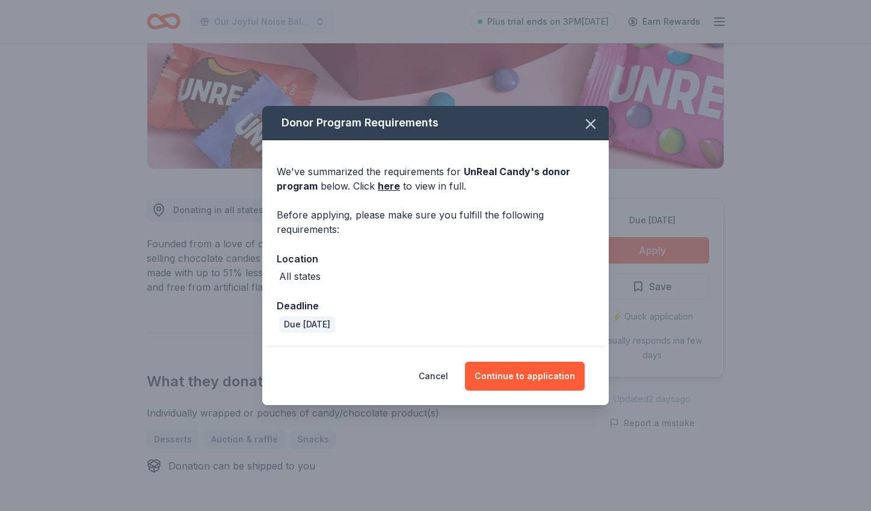
click at [534, 376] on button "Continue to application" at bounding box center [525, 376] width 120 height 29
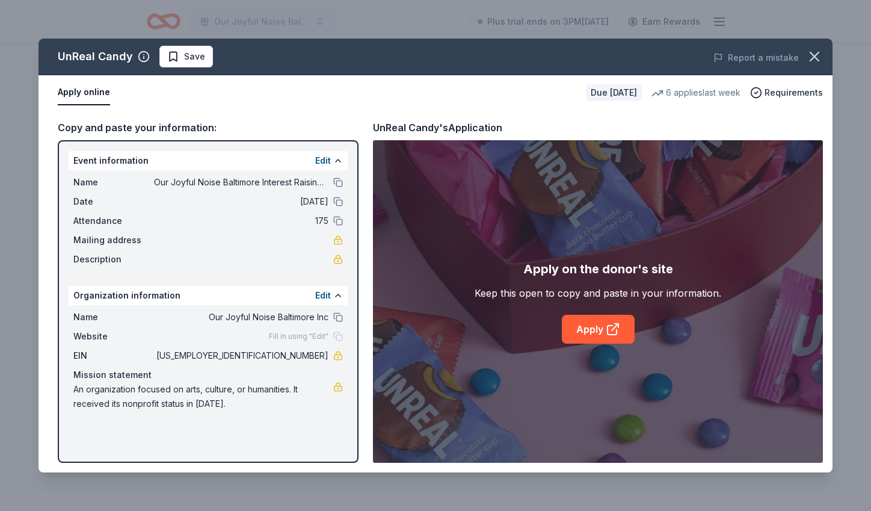
click at [585, 327] on link "Apply" at bounding box center [598, 329] width 73 height 29
